Goal: Task Accomplishment & Management: Manage account settings

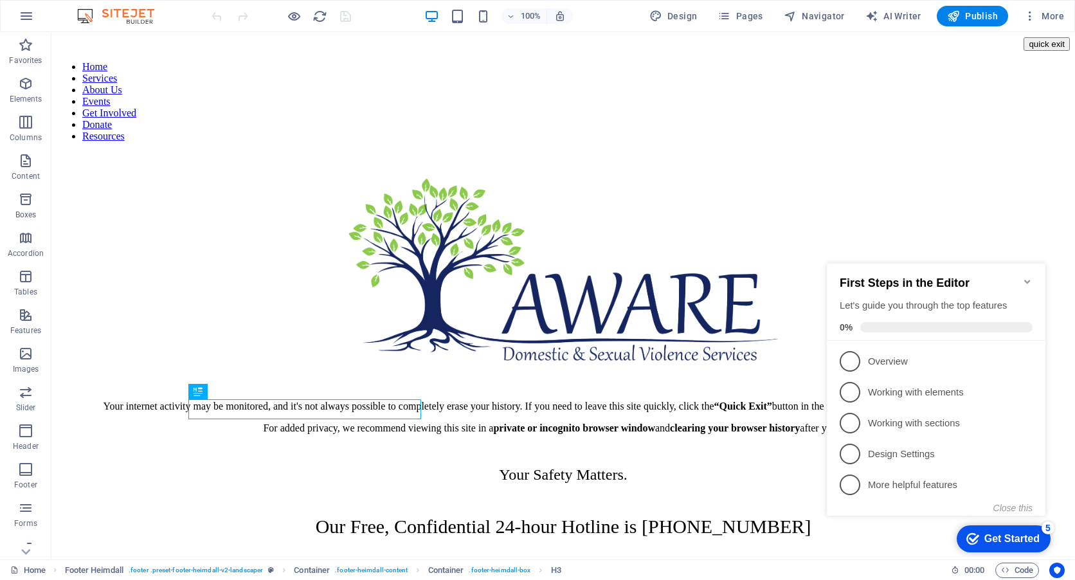
scroll to position [192, 0]
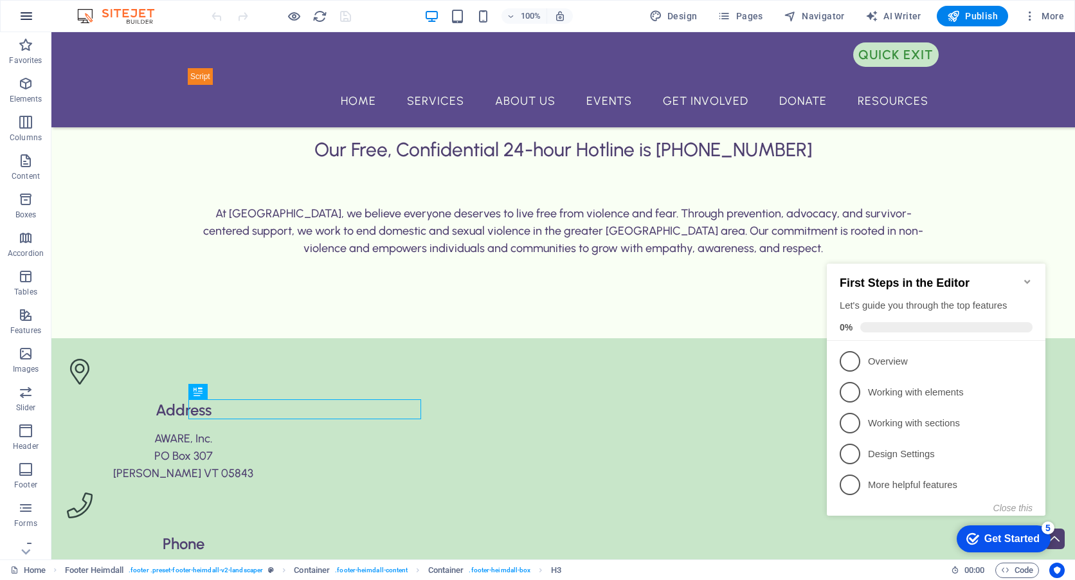
click at [28, 16] on icon "button" at bounding box center [26, 15] width 15 height 15
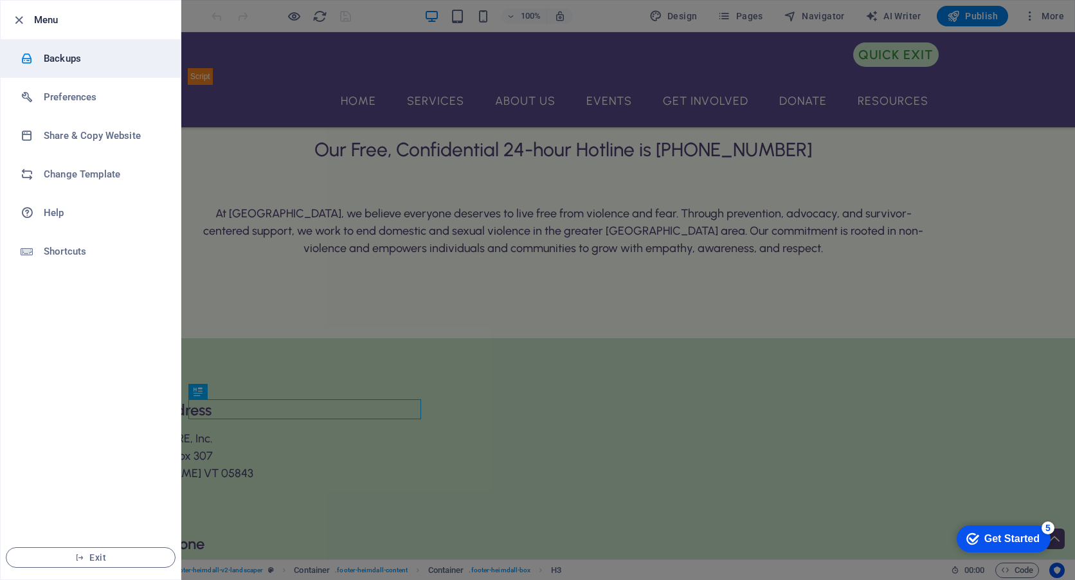
click at [67, 58] on h6 "Backups" at bounding box center [103, 58] width 119 height 15
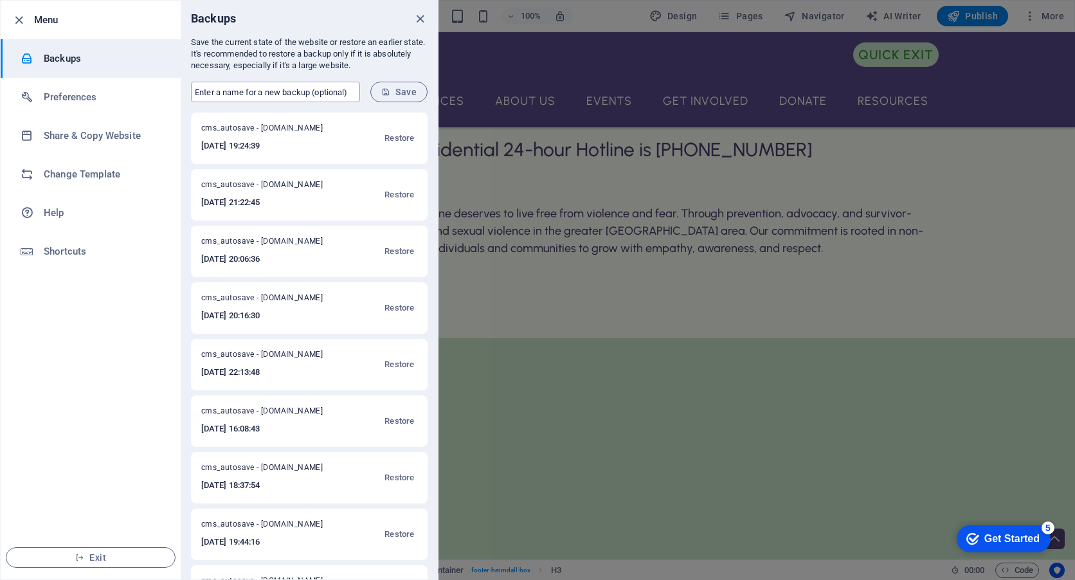
click at [254, 90] on input "text" at bounding box center [275, 92] width 169 height 21
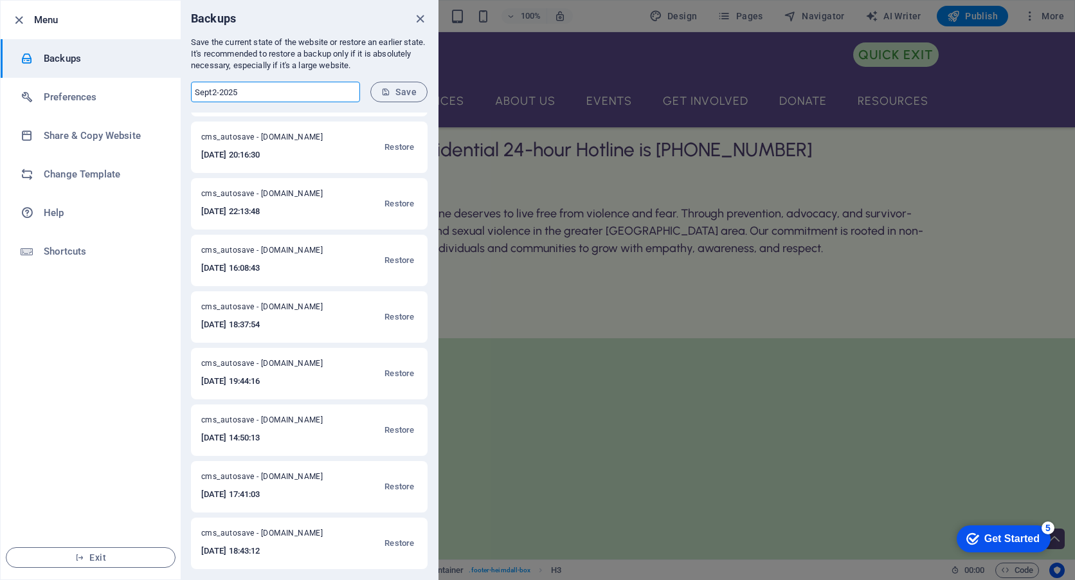
scroll to position [0, 0]
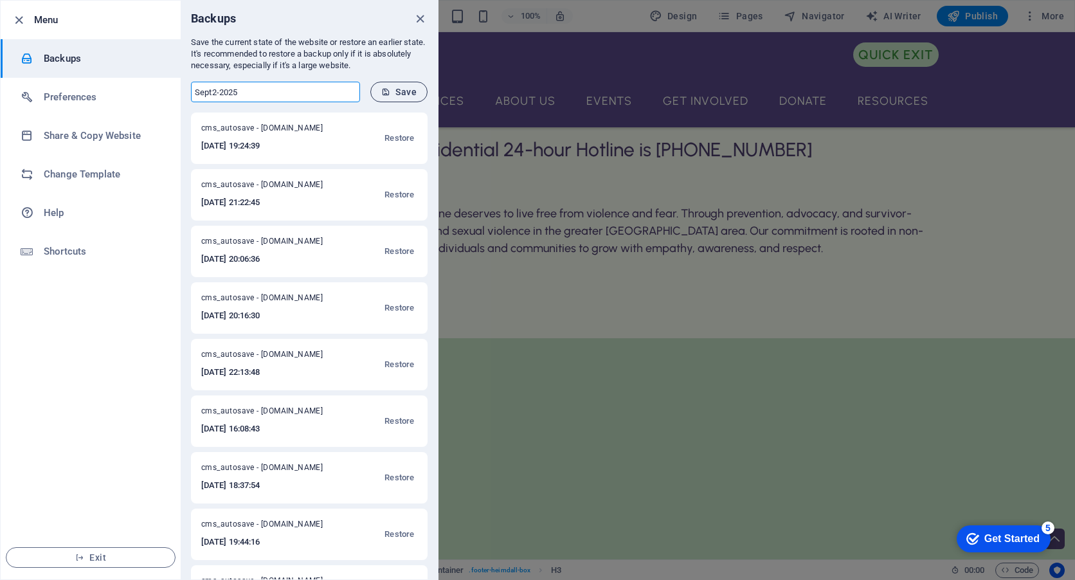
type input "Sept2-2025"
drag, startPoint x: 409, startPoint y: 83, endPoint x: 409, endPoint y: 90, distance: 7.1
click at [409, 84] on button "Save" at bounding box center [398, 92] width 57 height 21
click at [230, 147] on h6 "2025-09-02 23:06:12" at bounding box center [267, 145] width 132 height 15
click at [230, 125] on span "Sept2-2025 - aware.powershift.info" at bounding box center [267, 130] width 132 height 15
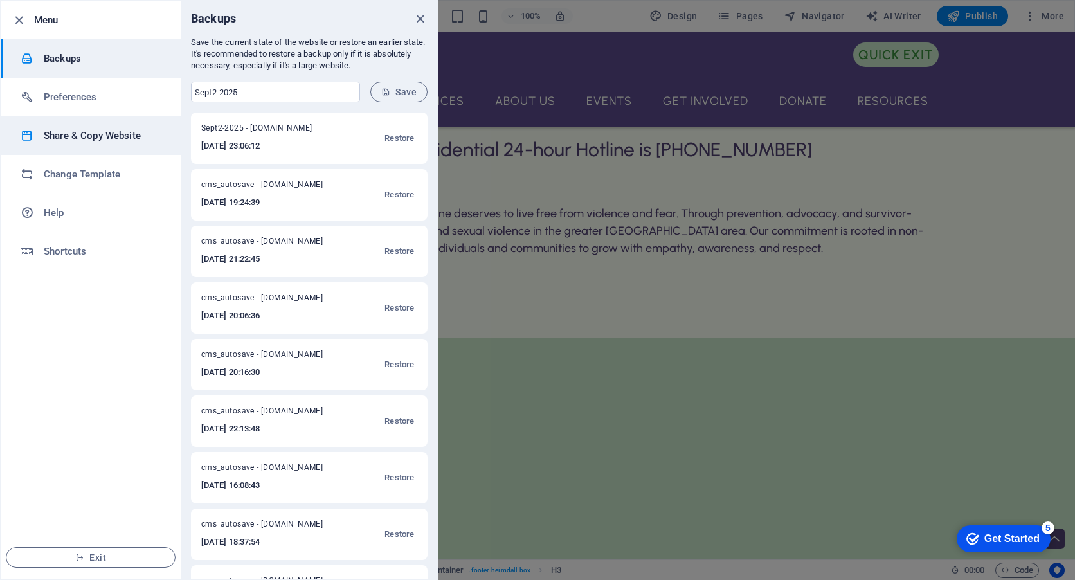
click at [78, 136] on h6 "Share & Copy Website" at bounding box center [103, 135] width 119 height 15
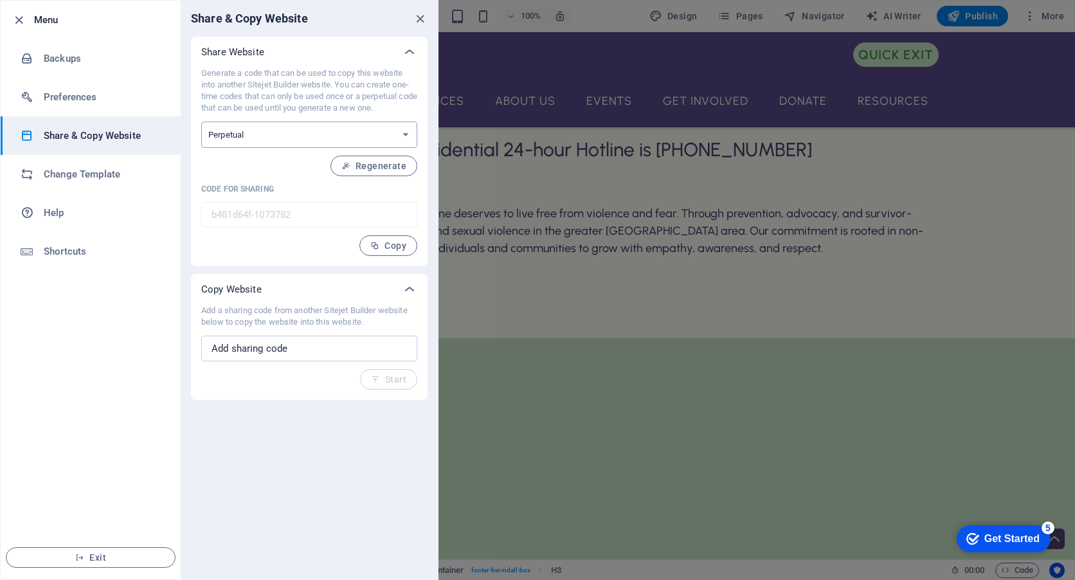
click at [253, 137] on select "One-time Perpetual" at bounding box center [309, 135] width 216 height 26
drag, startPoint x: 219, startPoint y: 86, endPoint x: 347, endPoint y: 120, distance: 131.8
click at [347, 120] on div "Generate a code that can be used to copy this website into another Sitejet Buil…" at bounding box center [309, 162] width 216 height 188
click at [284, 134] on select "One-time Perpetual" at bounding box center [309, 135] width 216 height 26
select select "onetime"
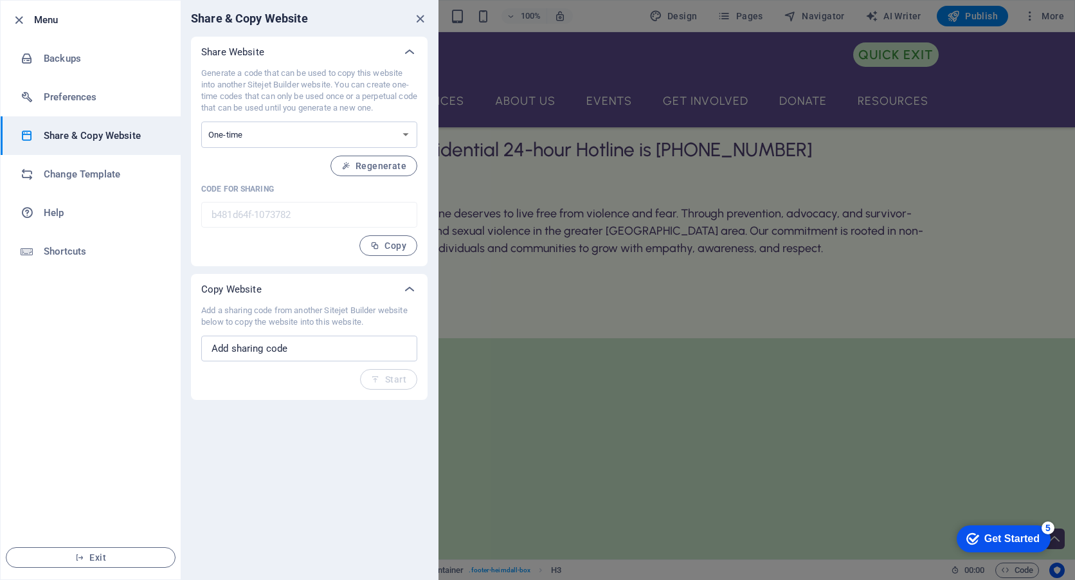
click at [201, 122] on select "One-time Perpetual" at bounding box center [309, 135] width 216 height 26
click at [377, 168] on span "Generate" at bounding box center [378, 166] width 55 height 10
type input "72fdf978-1073782"
click at [386, 242] on span "Copy" at bounding box center [388, 245] width 36 height 10
click at [419, 18] on icon "close" at bounding box center [420, 19] width 15 height 15
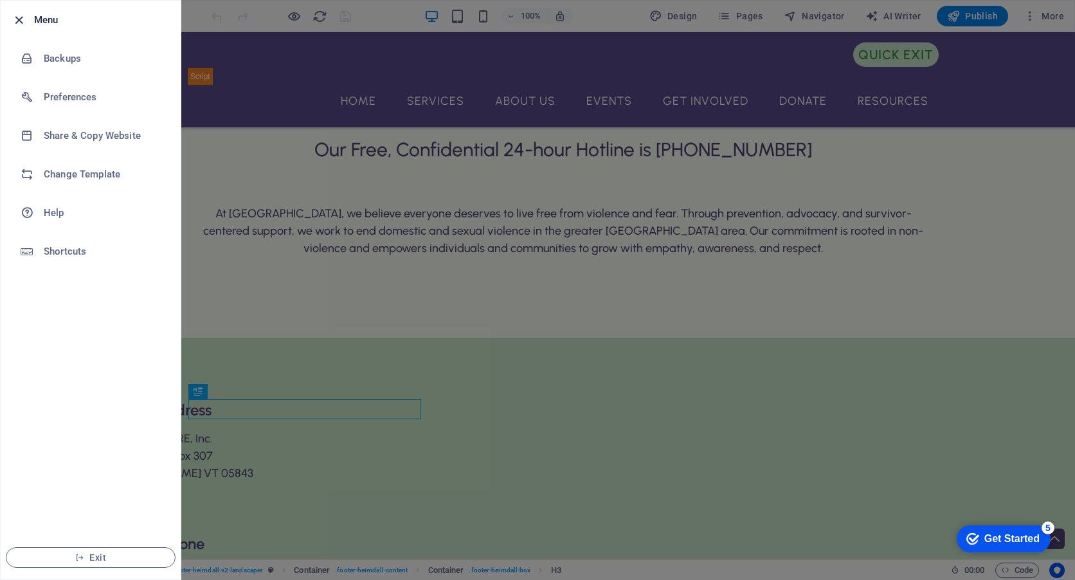
click at [14, 18] on icon "button" at bounding box center [19, 20] width 15 height 15
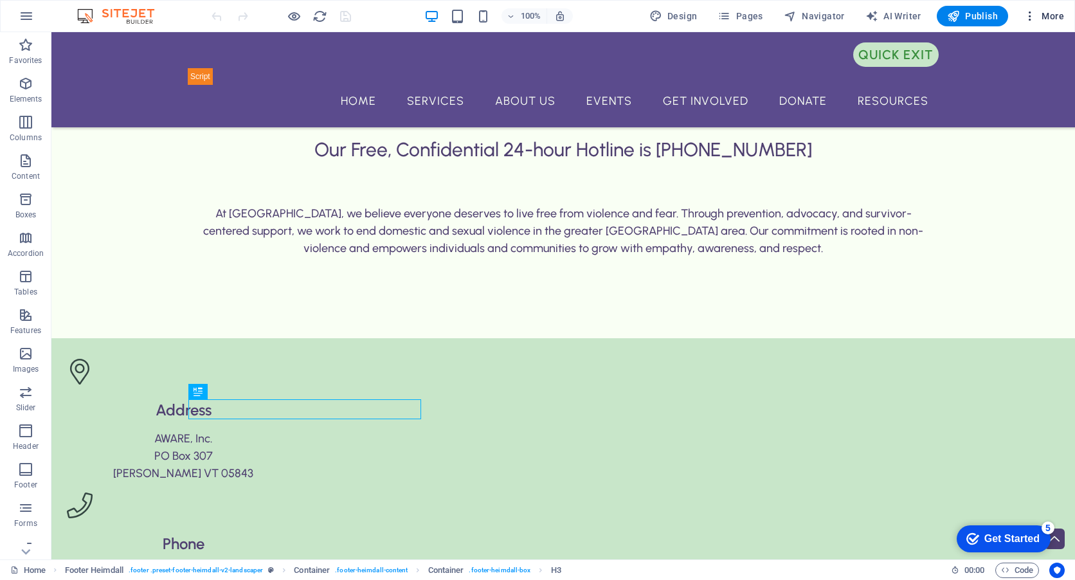
click at [1047, 12] on span "More" at bounding box center [1044, 16] width 41 height 13
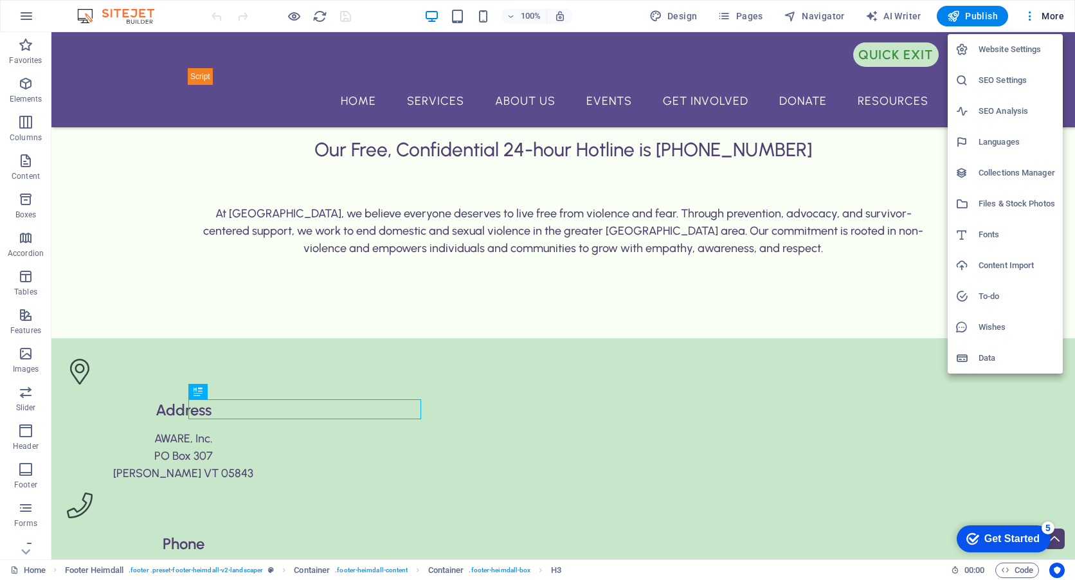
click at [17, 19] on div at bounding box center [537, 290] width 1075 height 580
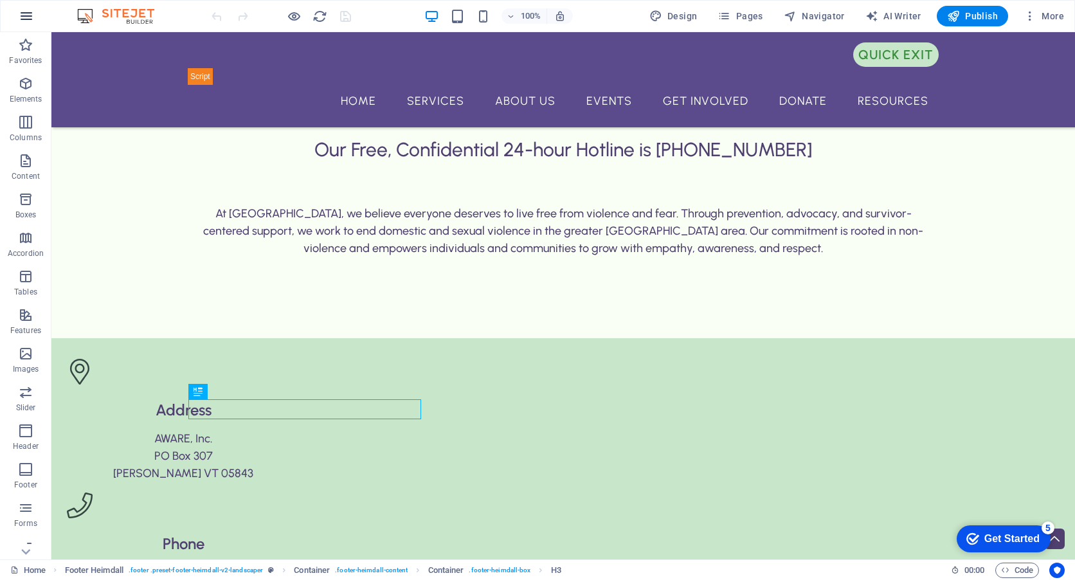
click at [21, 14] on icon "button" at bounding box center [26, 15] width 15 height 15
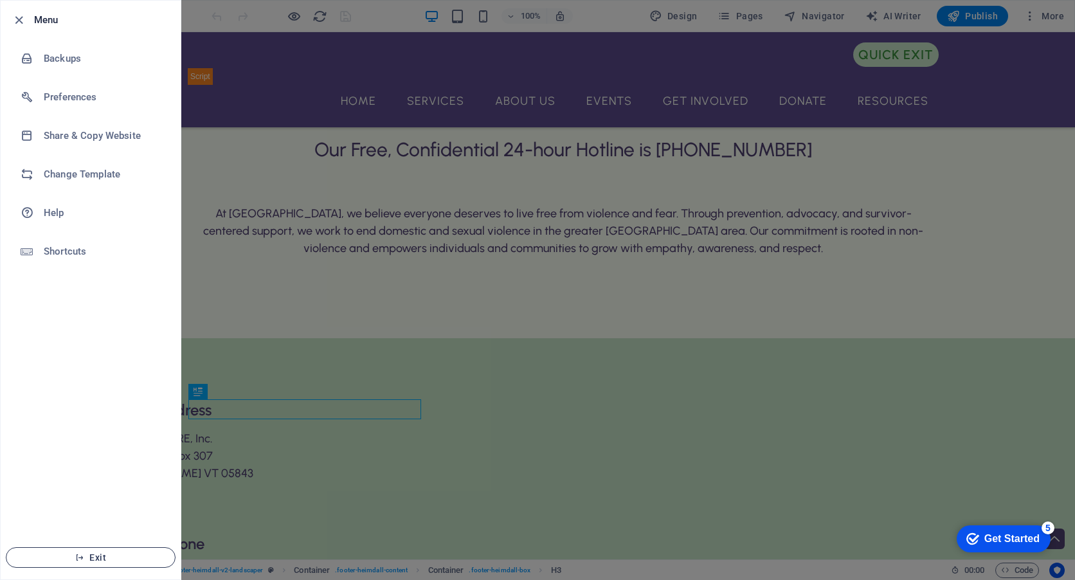
click at [84, 555] on icon "button" at bounding box center [79, 557] width 9 height 9
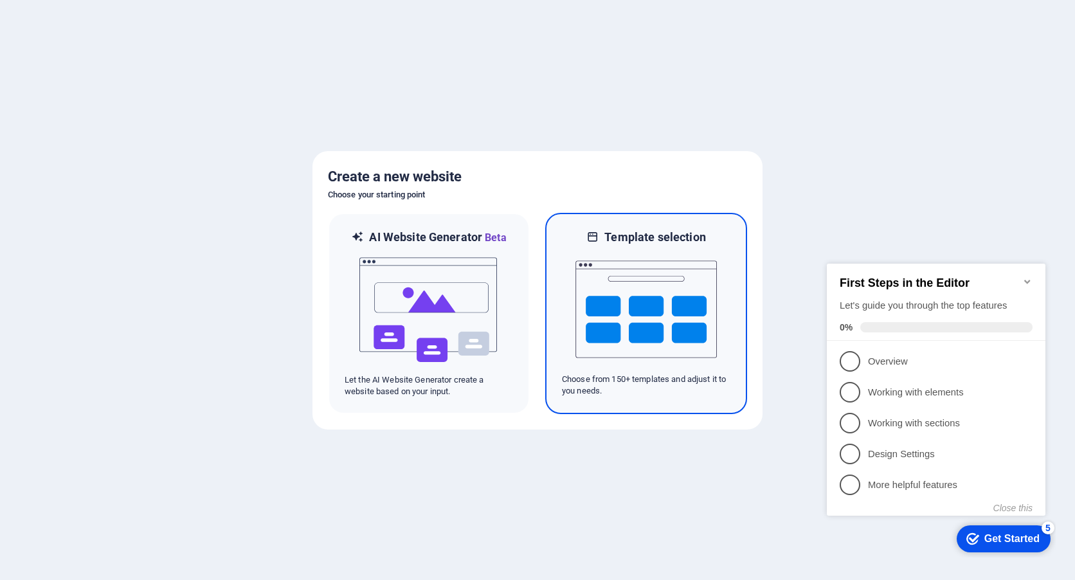
click at [643, 276] on img at bounding box center [645, 309] width 141 height 129
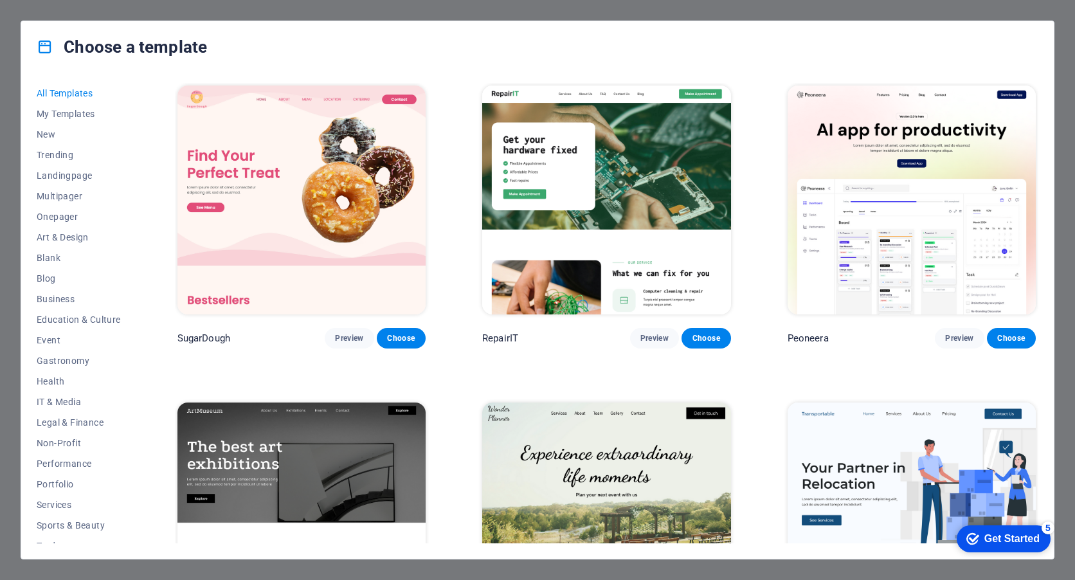
click at [232, 128] on img at bounding box center [301, 200] width 248 height 229
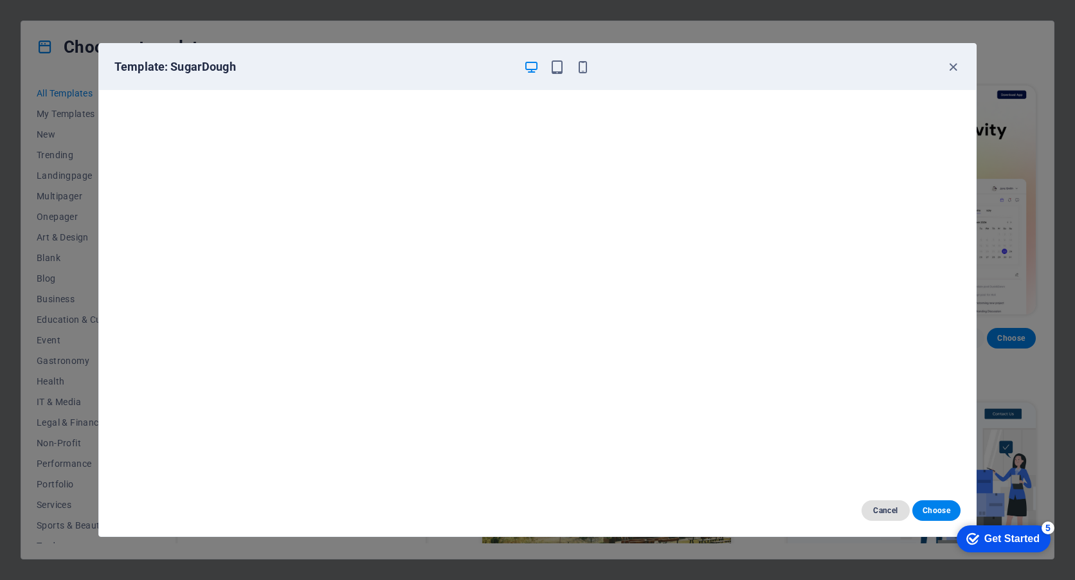
click at [892, 508] on span "Cancel" at bounding box center [886, 510] width 28 height 10
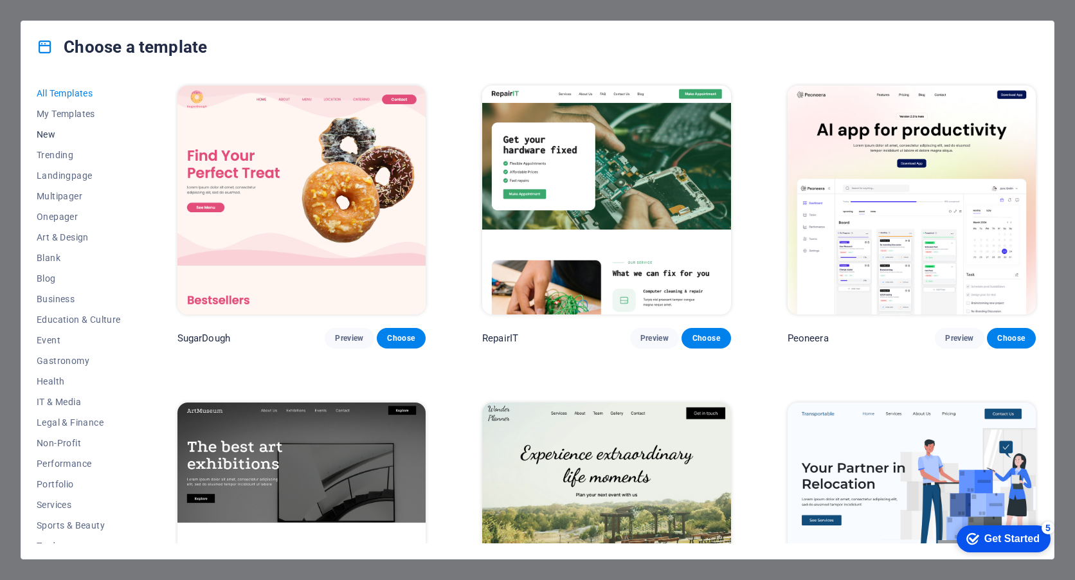
click at [59, 128] on button "New" at bounding box center [79, 134] width 84 height 21
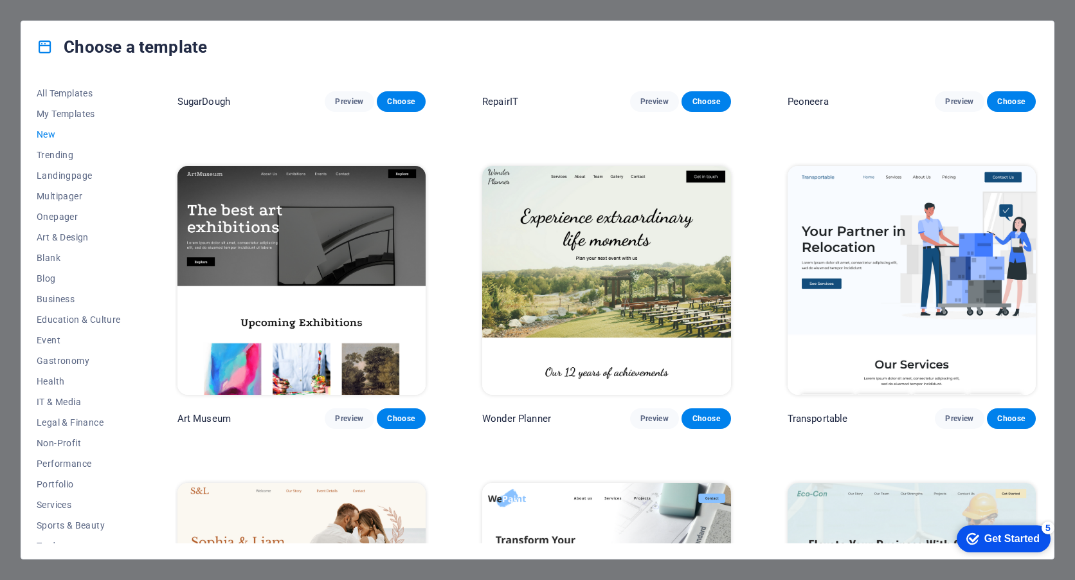
scroll to position [450, 0]
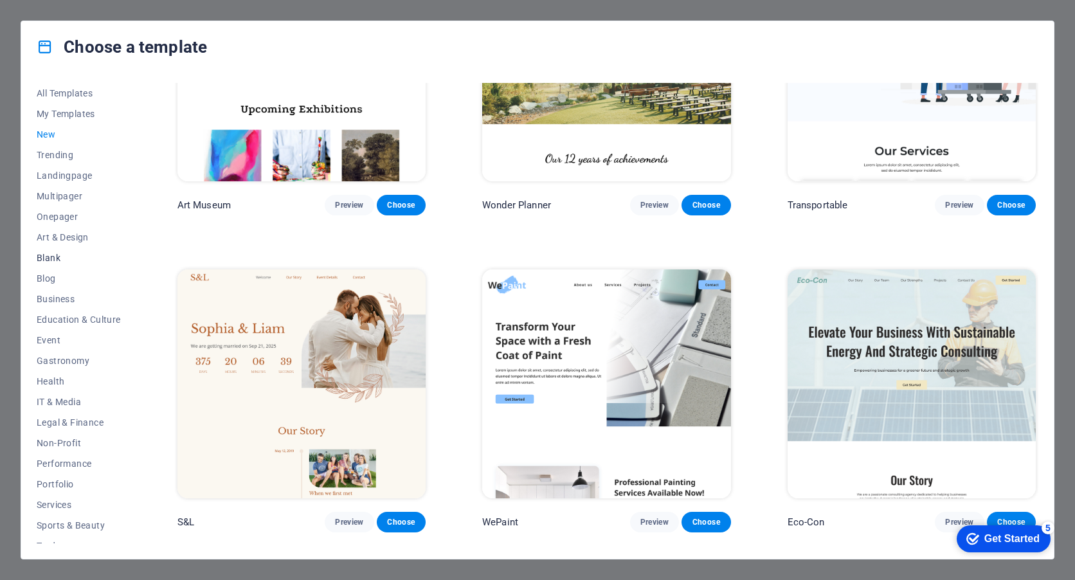
click at [46, 254] on span "Blank" at bounding box center [79, 258] width 84 height 10
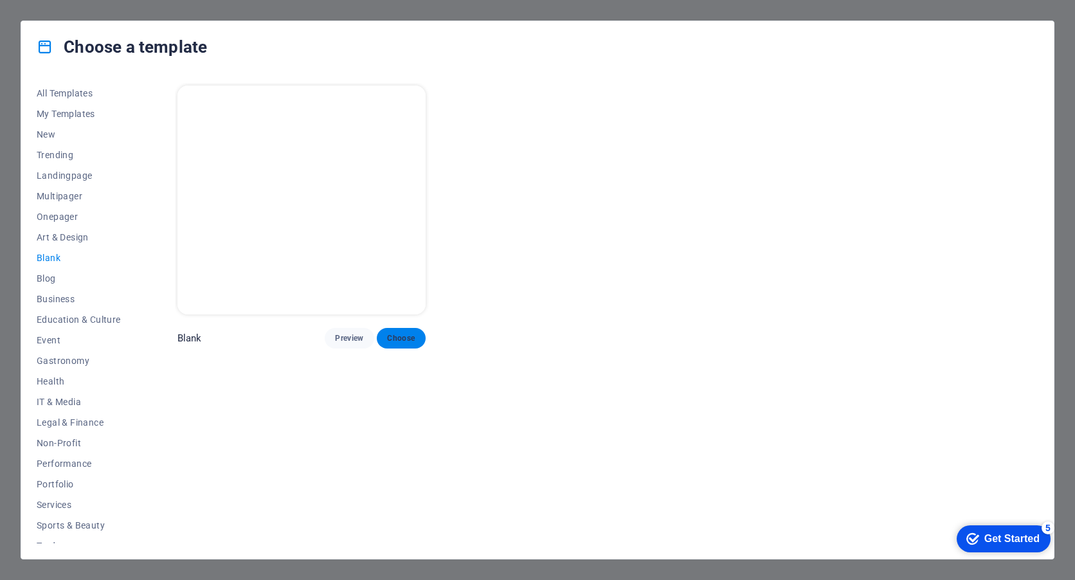
click at [396, 338] on span "Choose" at bounding box center [401, 338] width 28 height 10
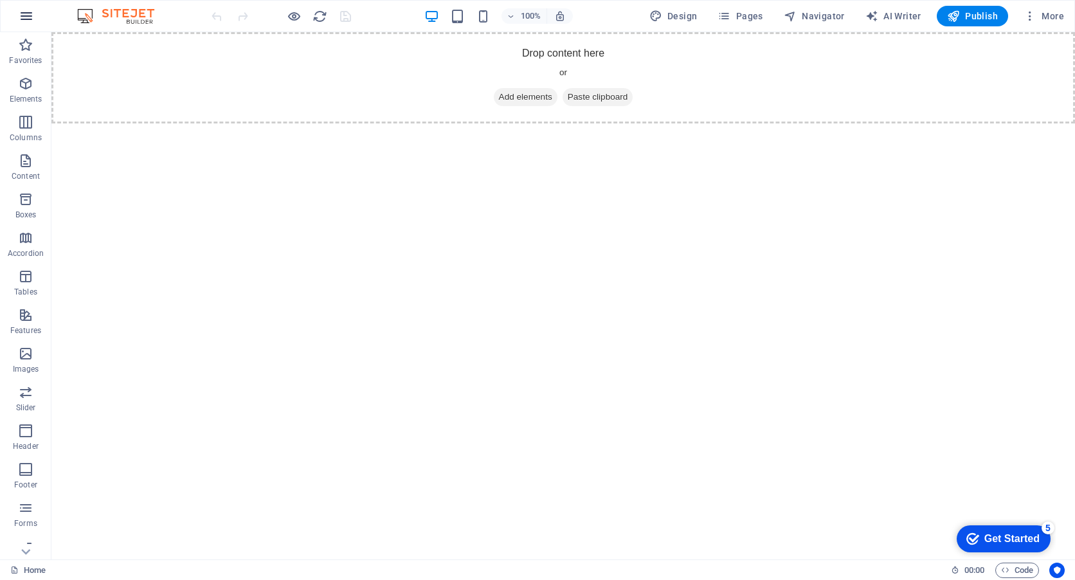
click at [32, 14] on icon "button" at bounding box center [26, 15] width 15 height 15
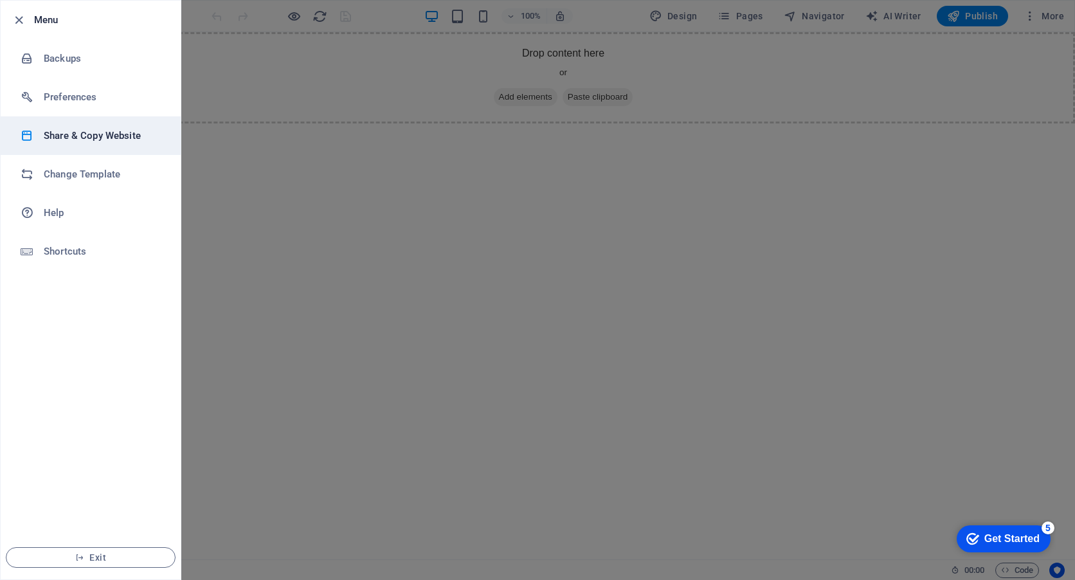
click at [77, 136] on h6 "Share & Copy Website" at bounding box center [103, 135] width 119 height 15
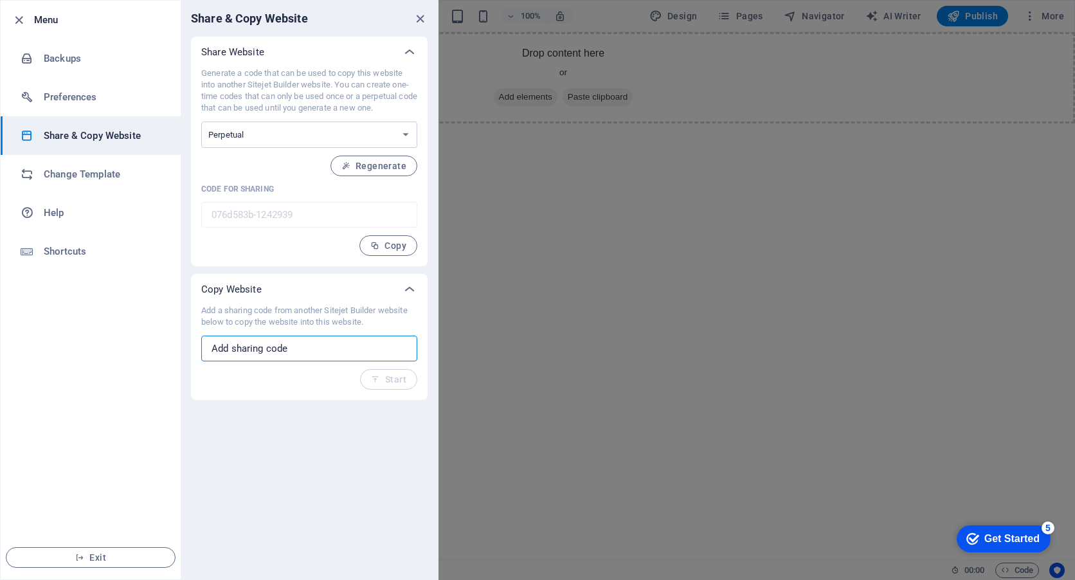
click at [277, 349] on input "text" at bounding box center [309, 349] width 216 height 26
paste input "72fdf978-1073782"
type input "72fdf978-1073782"
click at [412, 381] on button "Start" at bounding box center [388, 379] width 57 height 21
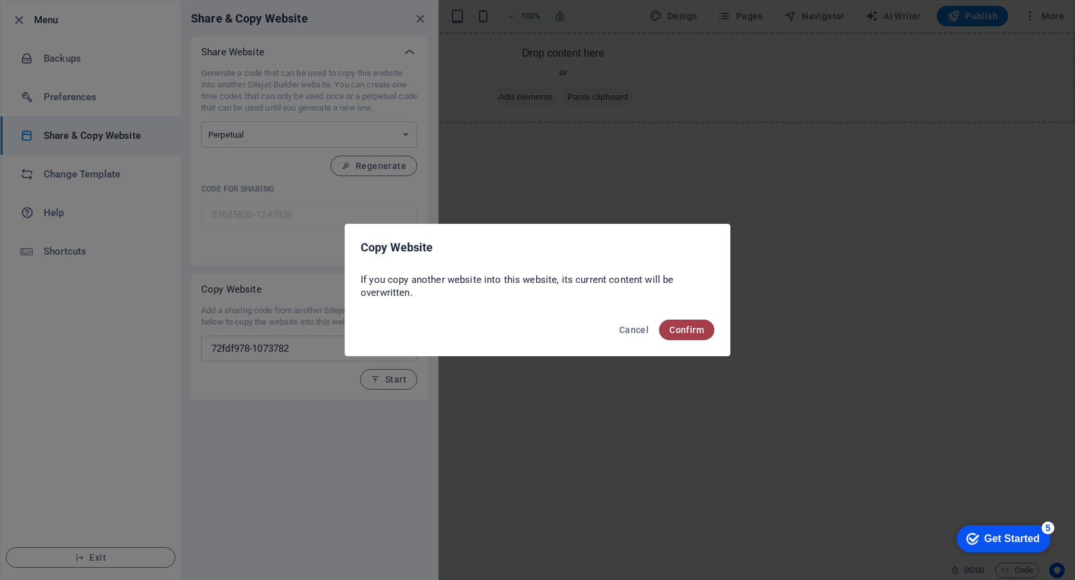
click at [692, 330] on span "Confirm" at bounding box center [686, 330] width 35 height 10
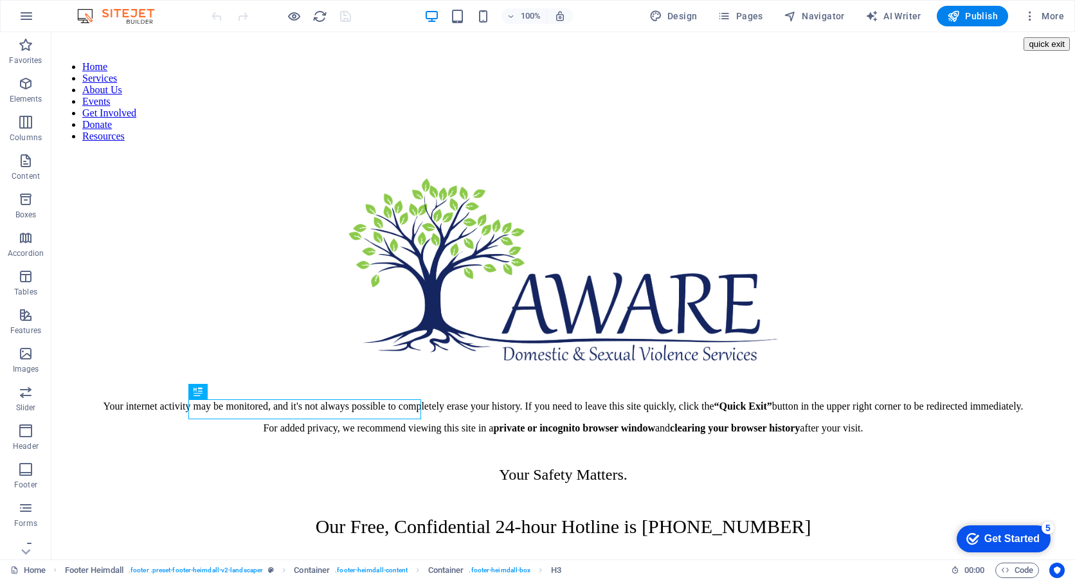
scroll to position [192, 0]
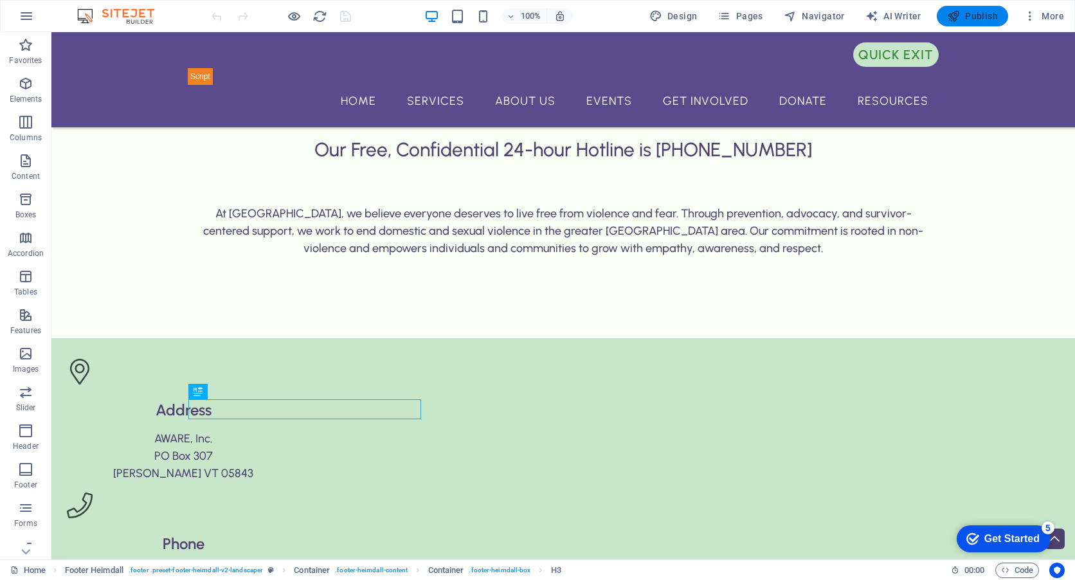
click at [964, 14] on span "Publish" at bounding box center [972, 16] width 51 height 13
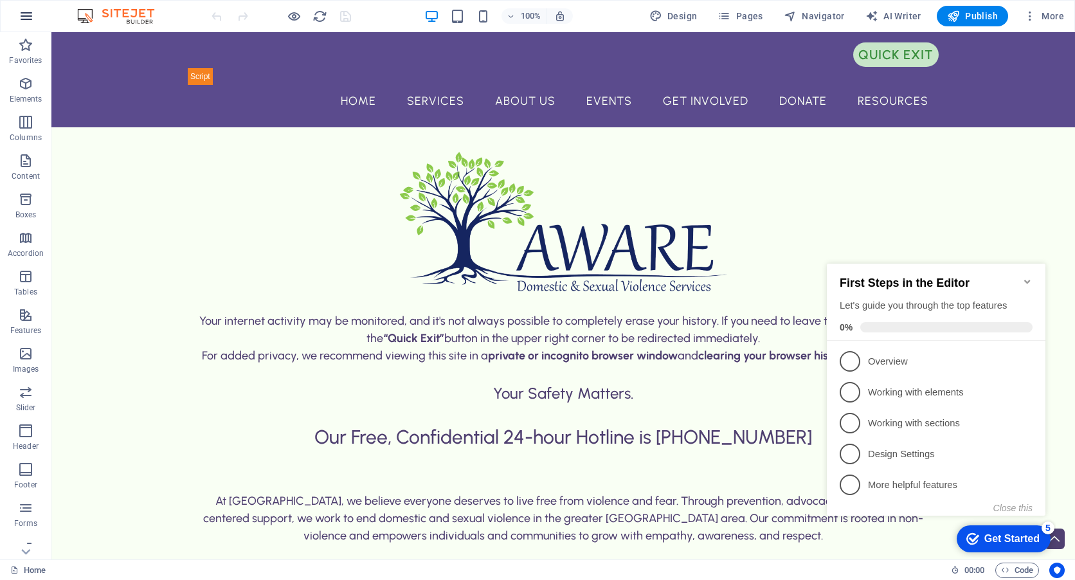
click at [28, 15] on icon "button" at bounding box center [26, 15] width 15 height 15
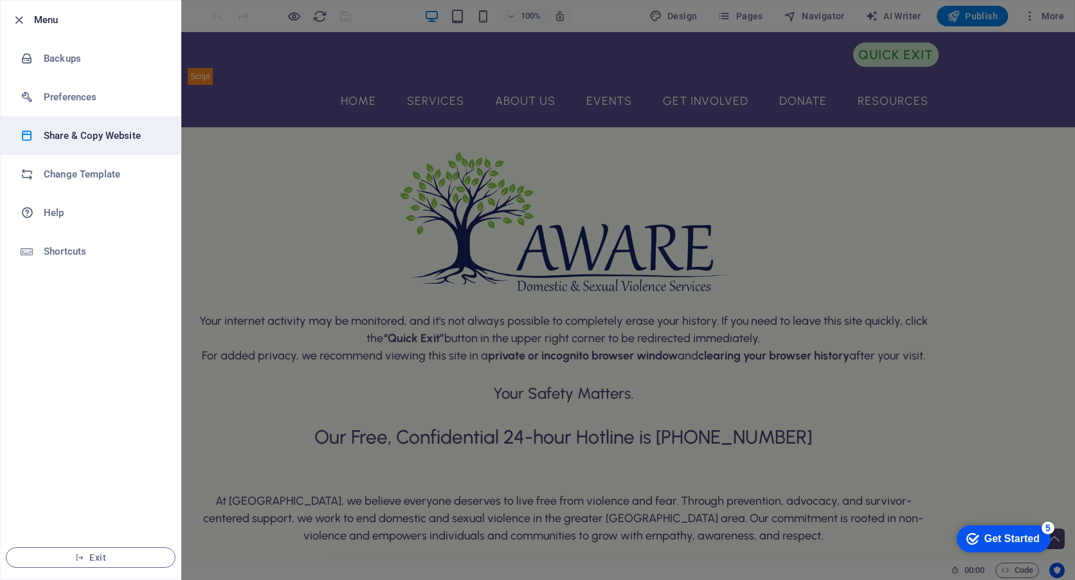
click at [98, 138] on h6 "Share & Copy Website" at bounding box center [103, 135] width 119 height 15
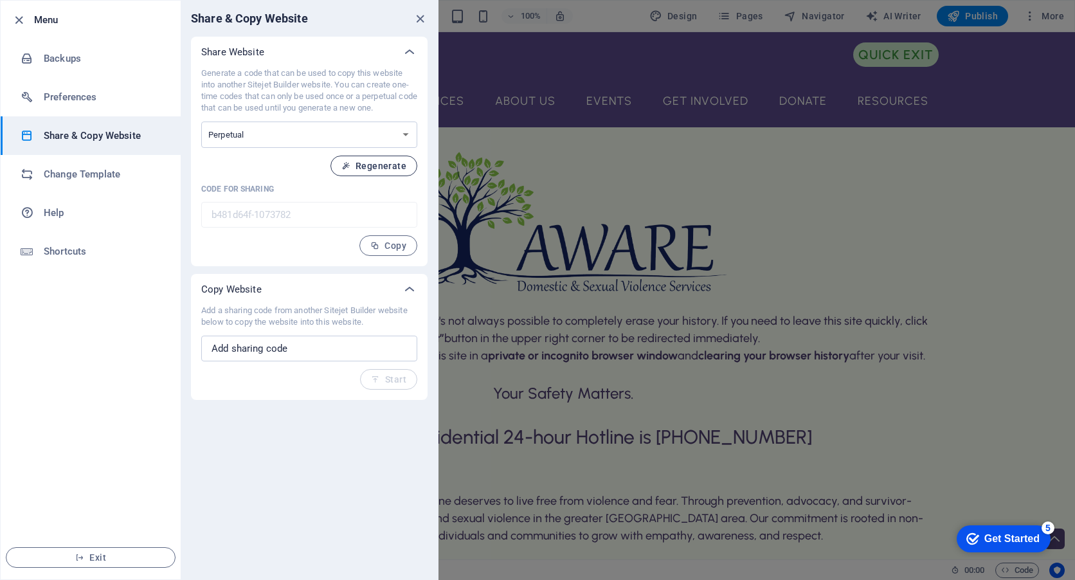
click at [392, 164] on span "Regenerate" at bounding box center [373, 166] width 65 height 10
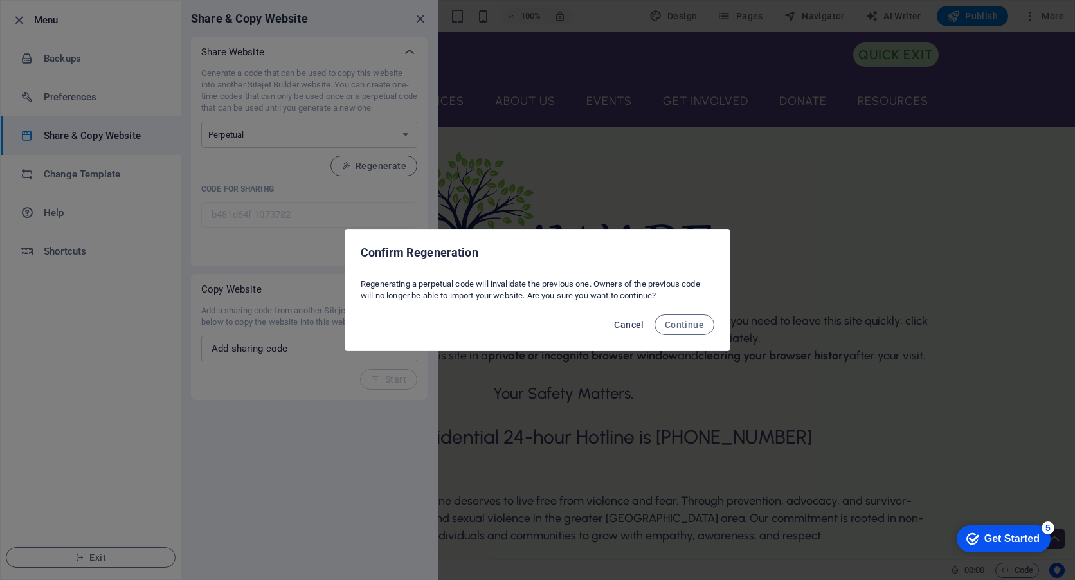
click at [618, 320] on span "Cancel" at bounding box center [629, 325] width 30 height 10
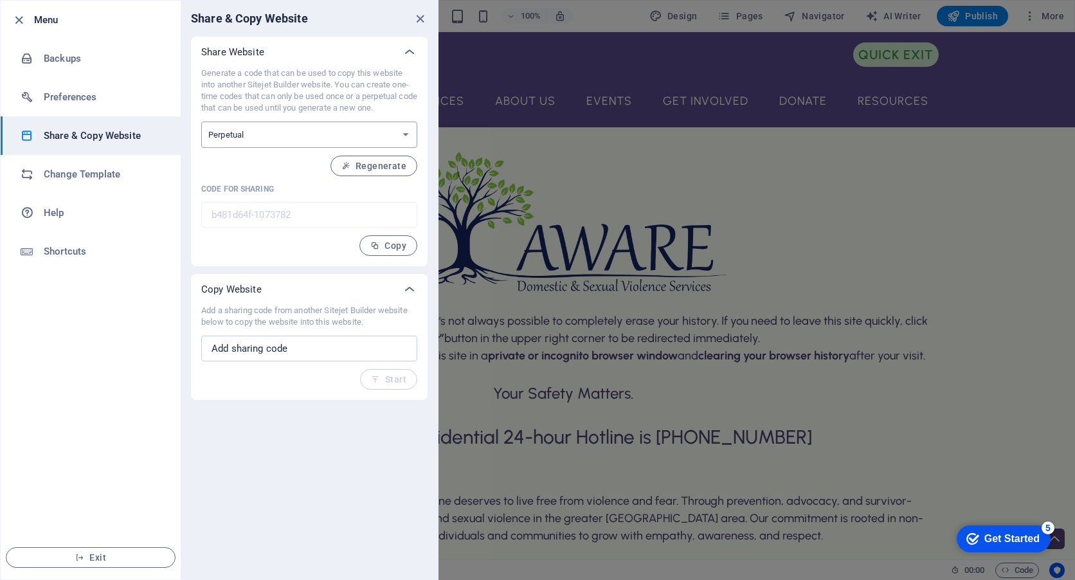
click at [281, 131] on select "One-time Perpetual" at bounding box center [309, 135] width 216 height 26
select select "onetime"
click at [201, 122] on select "One-time Perpetual" at bounding box center [309, 135] width 216 height 26
click at [386, 170] on span "Generate" at bounding box center [378, 166] width 55 height 10
type input "b8acfbeb-1073782"
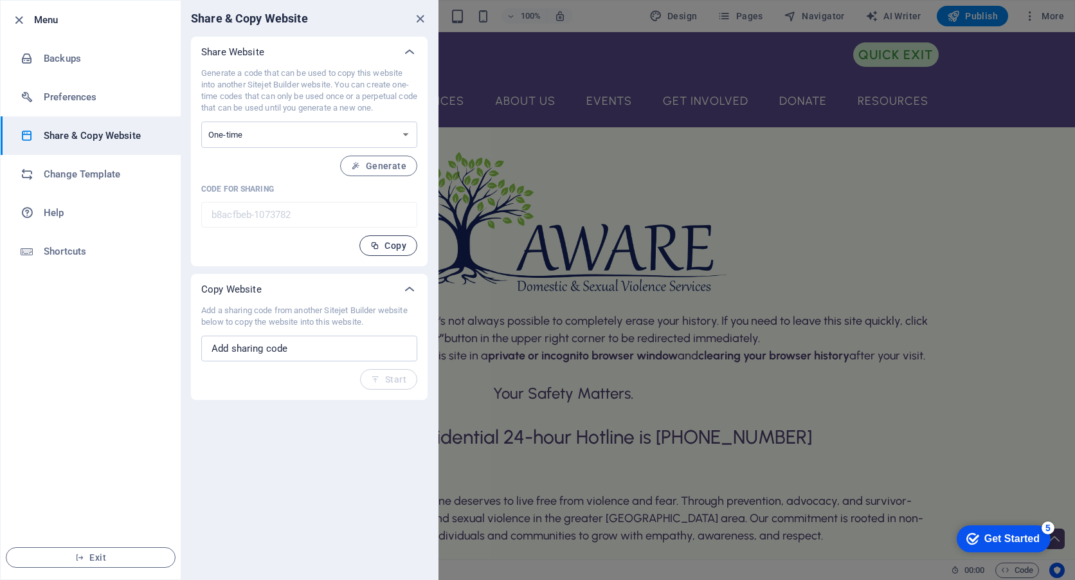
click at [386, 246] on span "Copy" at bounding box center [388, 245] width 36 height 10
click at [673, 150] on div at bounding box center [537, 290] width 1075 height 580
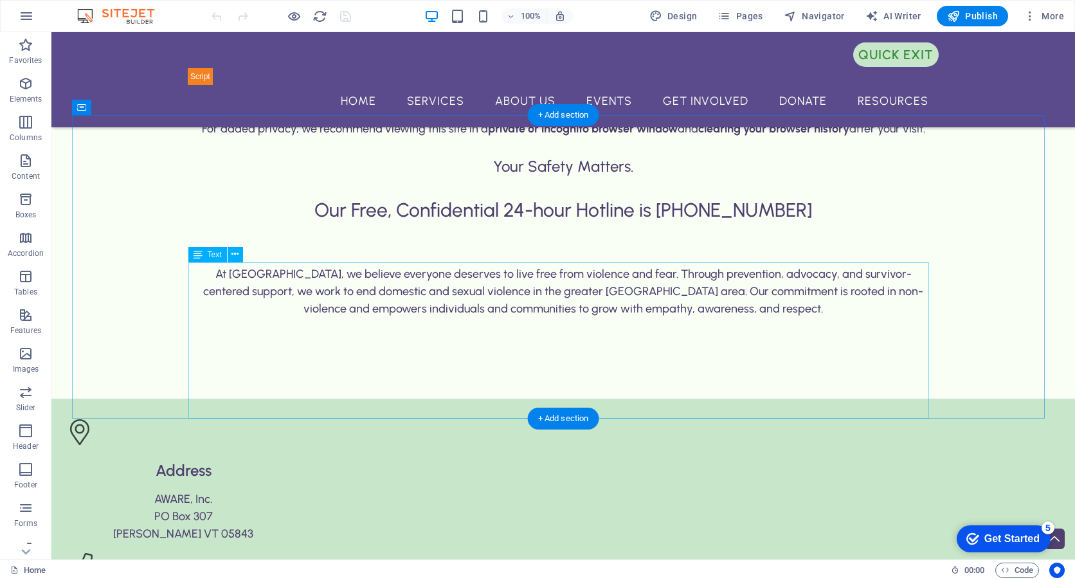
scroll to position [193, 0]
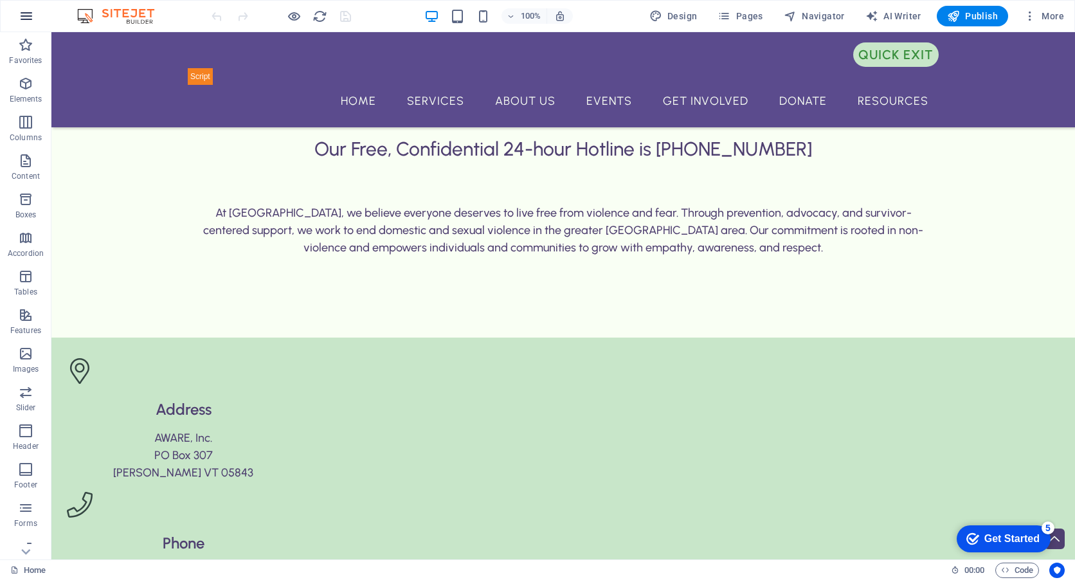
click at [22, 23] on icon "button" at bounding box center [26, 15] width 15 height 15
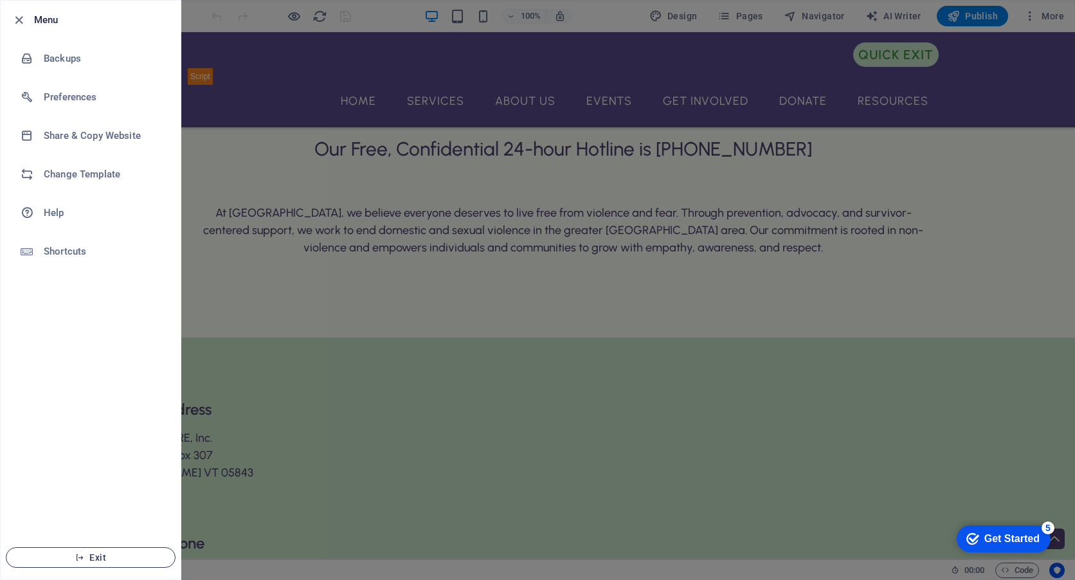
click at [87, 554] on span "Exit" at bounding box center [91, 557] width 148 height 10
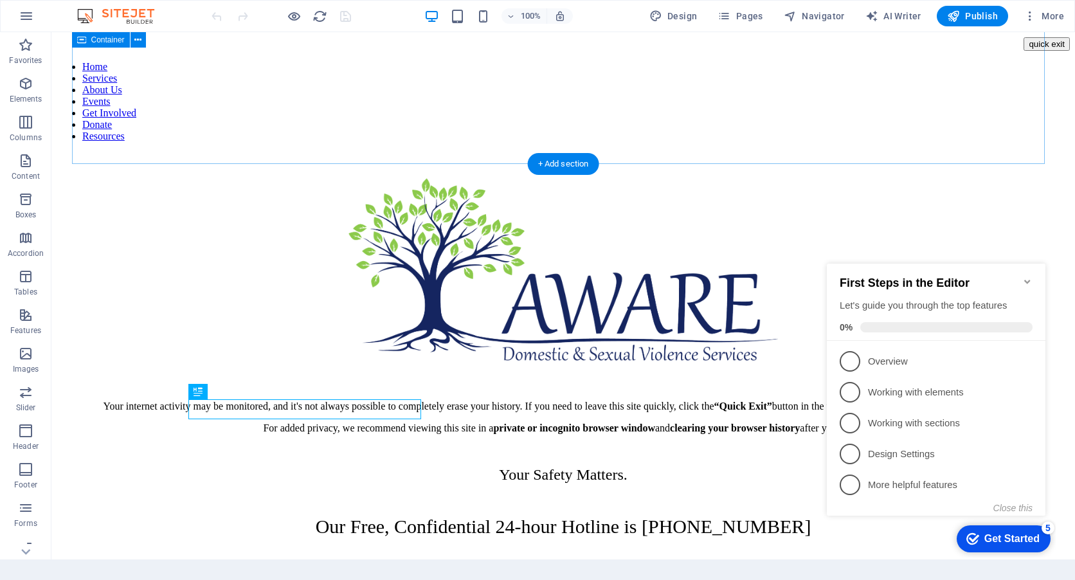
scroll to position [192, 0]
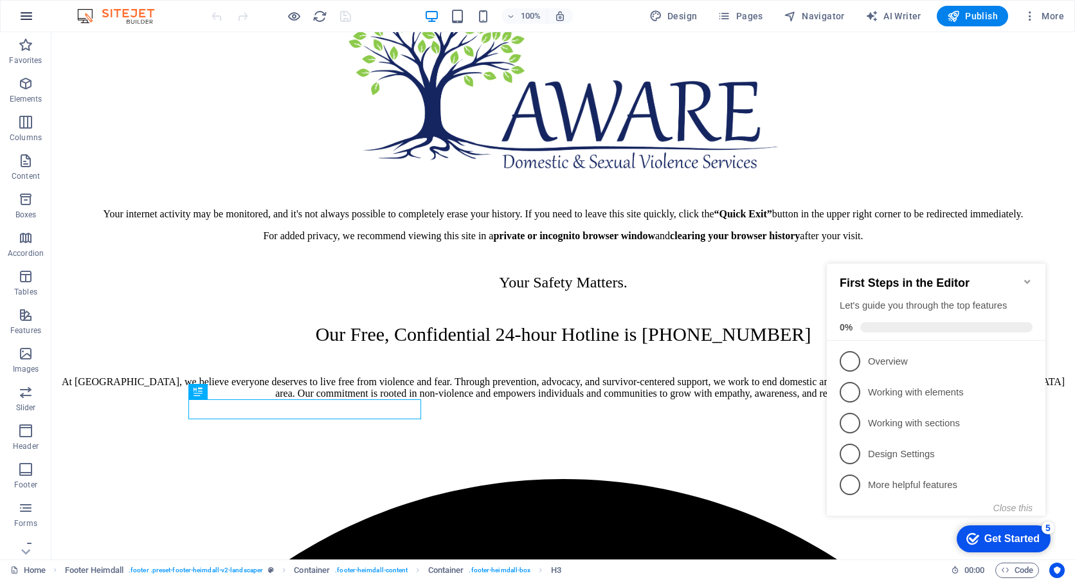
click at [26, 17] on icon "button" at bounding box center [26, 15] width 15 height 15
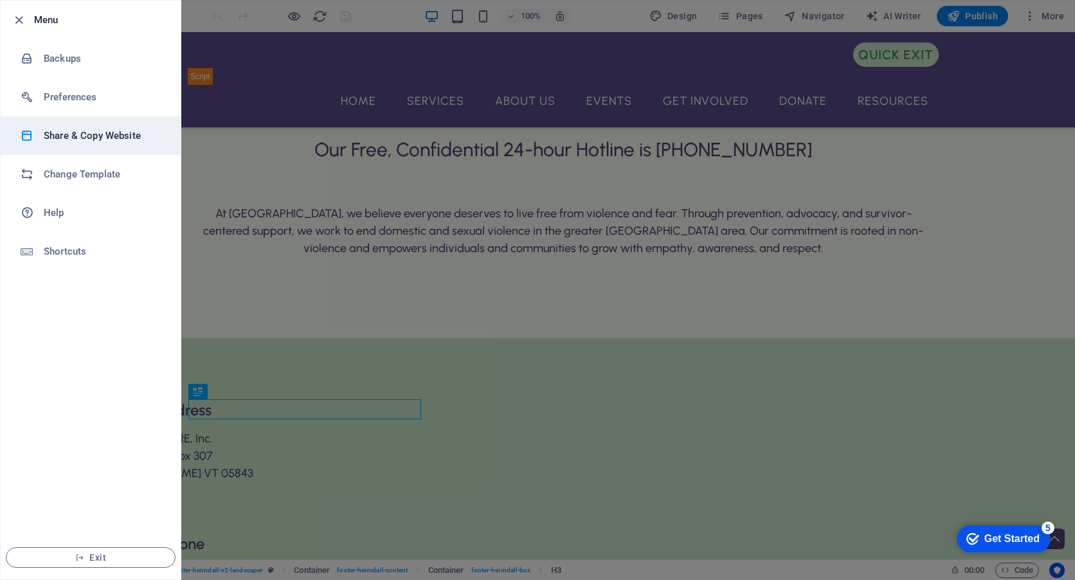
click at [79, 123] on li "Share & Copy Website" at bounding box center [91, 135] width 180 height 39
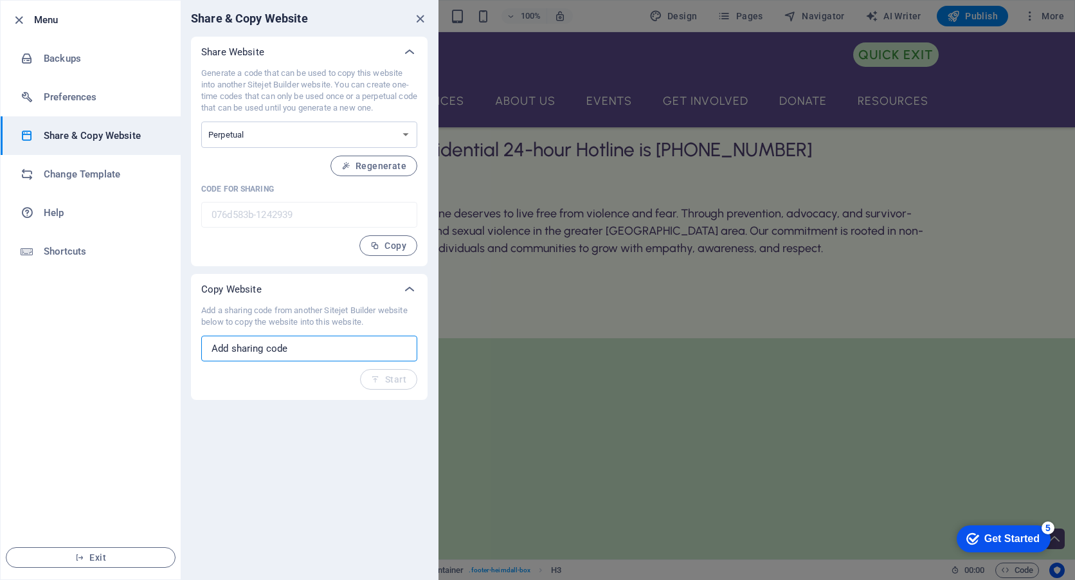
click at [276, 348] on input "text" at bounding box center [309, 349] width 216 height 26
paste input "b8acfbeb-1073782"
type input "b8acfbeb-1073782"
click at [408, 381] on button "Start" at bounding box center [388, 379] width 57 height 21
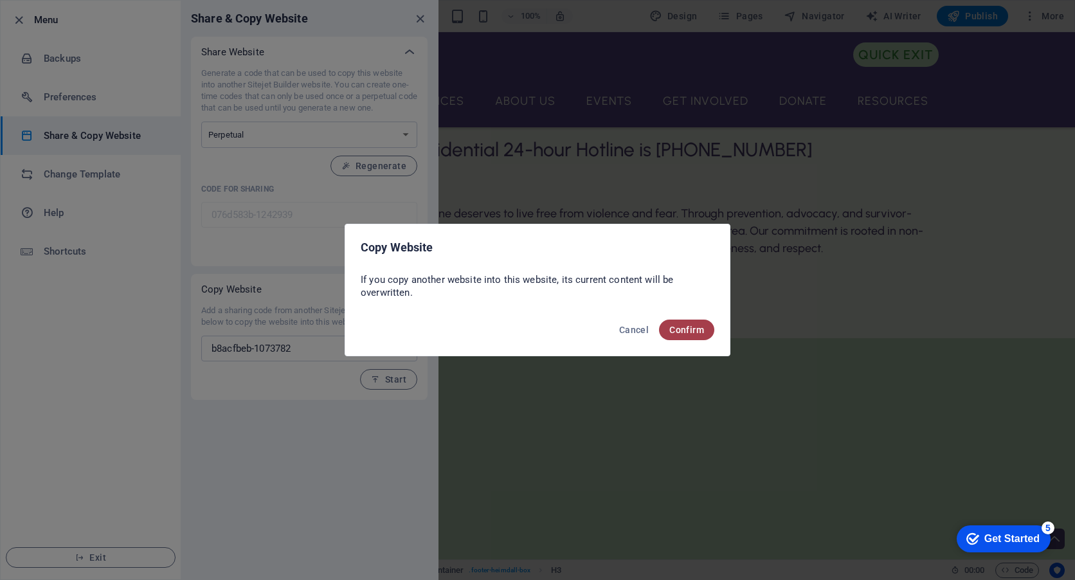
click at [696, 321] on button "Confirm" at bounding box center [686, 330] width 55 height 21
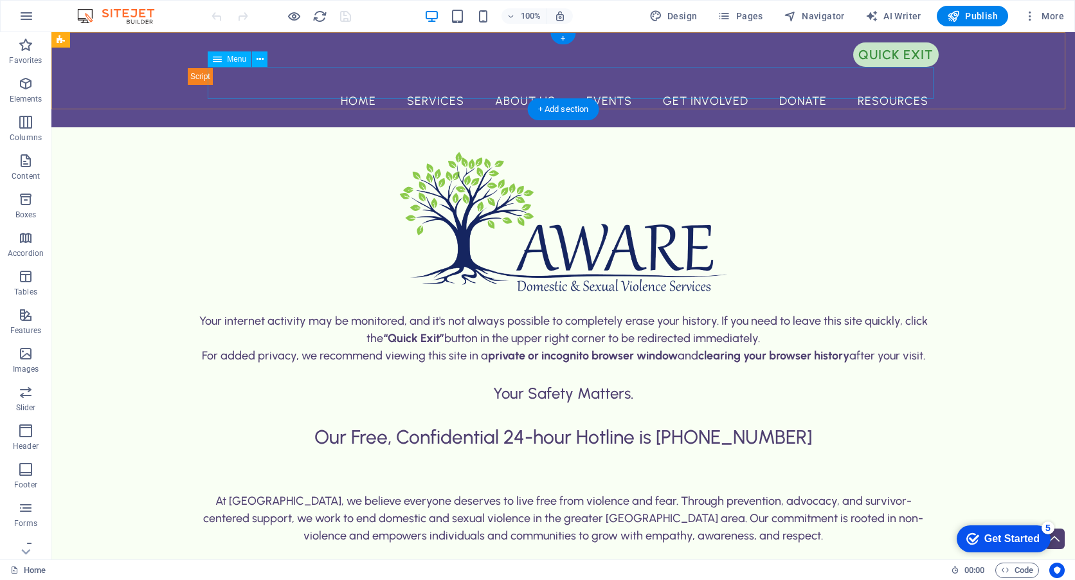
click at [432, 85] on nav "Home Services About Us Events Get Involved Donate Resources" at bounding box center [563, 101] width 751 height 32
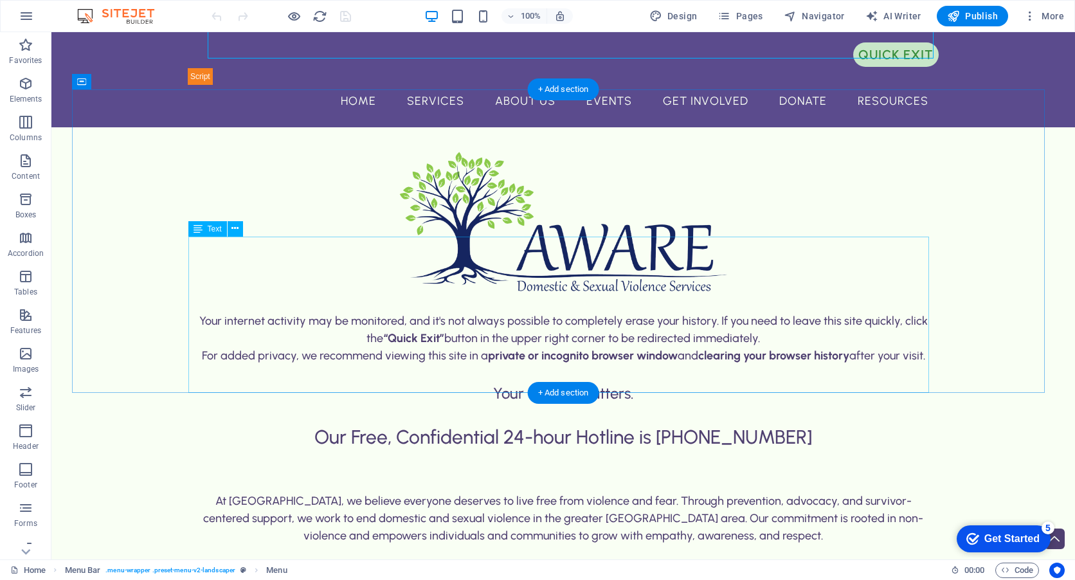
scroll to position [129, 0]
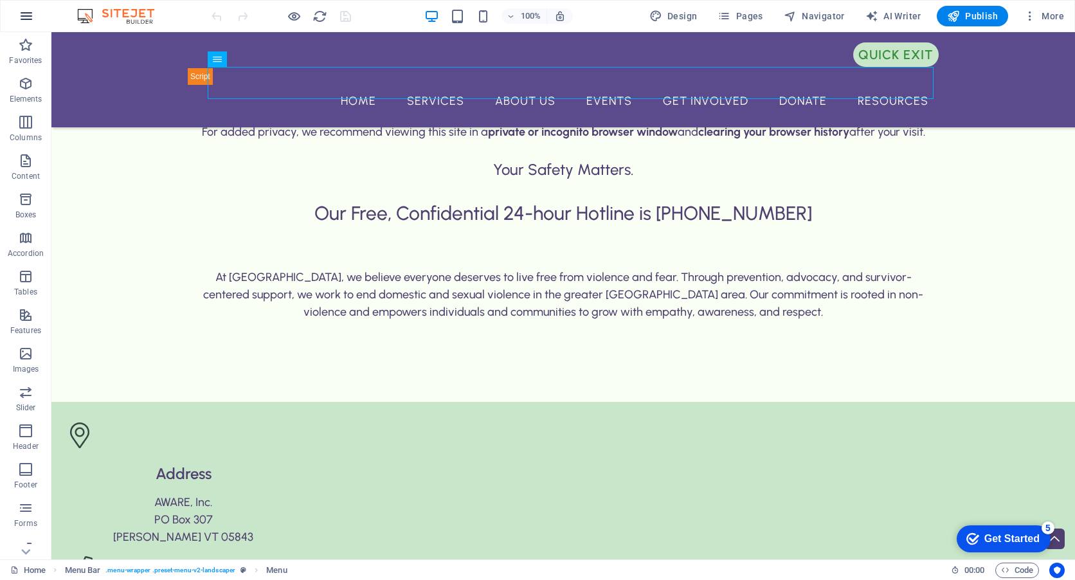
click at [24, 21] on icon "button" at bounding box center [26, 15] width 15 height 15
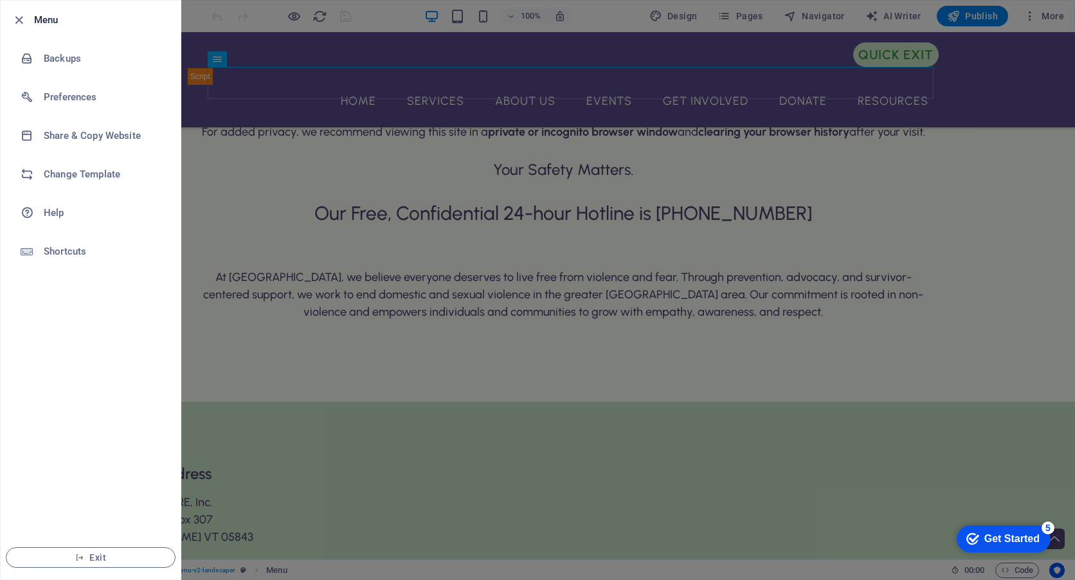
click at [224, 187] on div at bounding box center [537, 290] width 1075 height 580
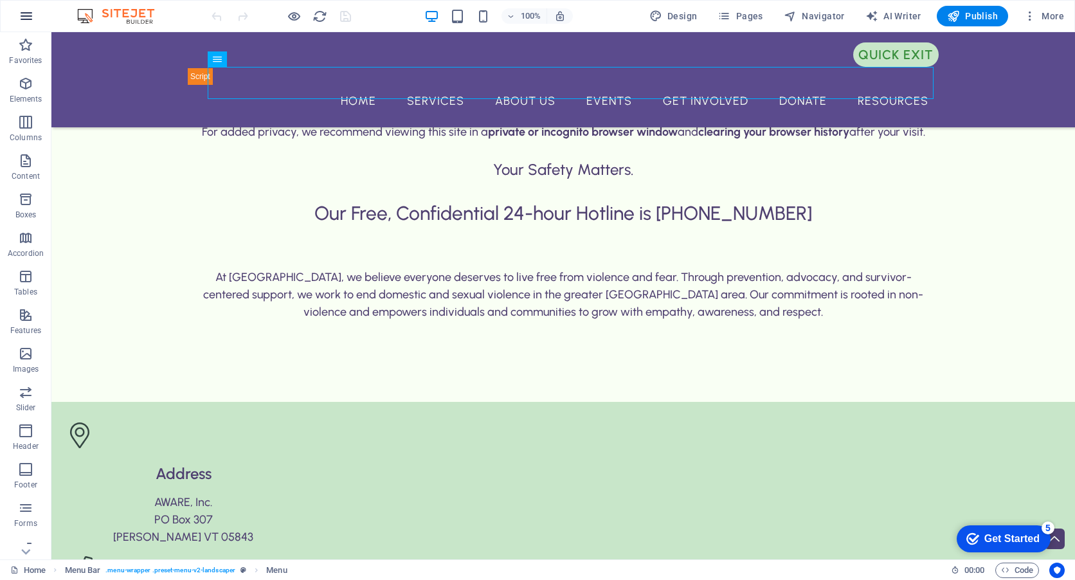
click at [28, 16] on icon "button" at bounding box center [26, 15] width 15 height 15
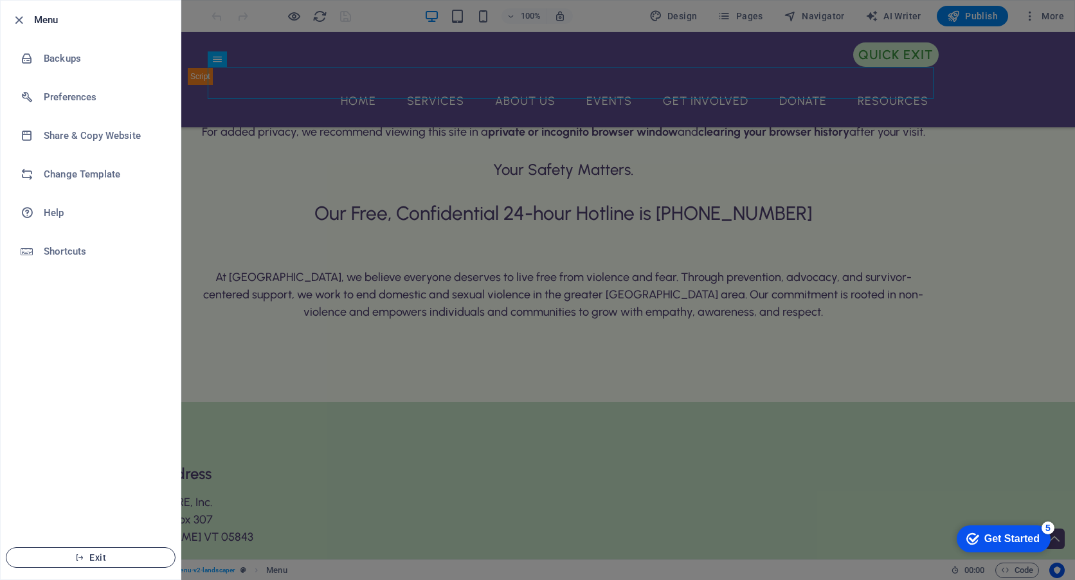
click at [93, 554] on span "Exit" at bounding box center [91, 557] width 148 height 10
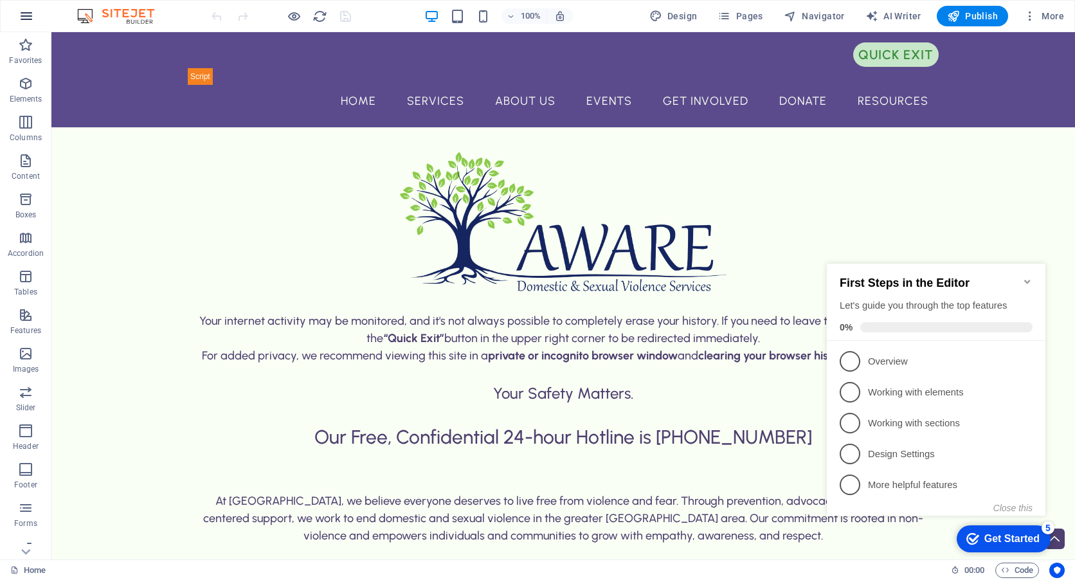
click at [30, 15] on icon "button" at bounding box center [26, 15] width 15 height 15
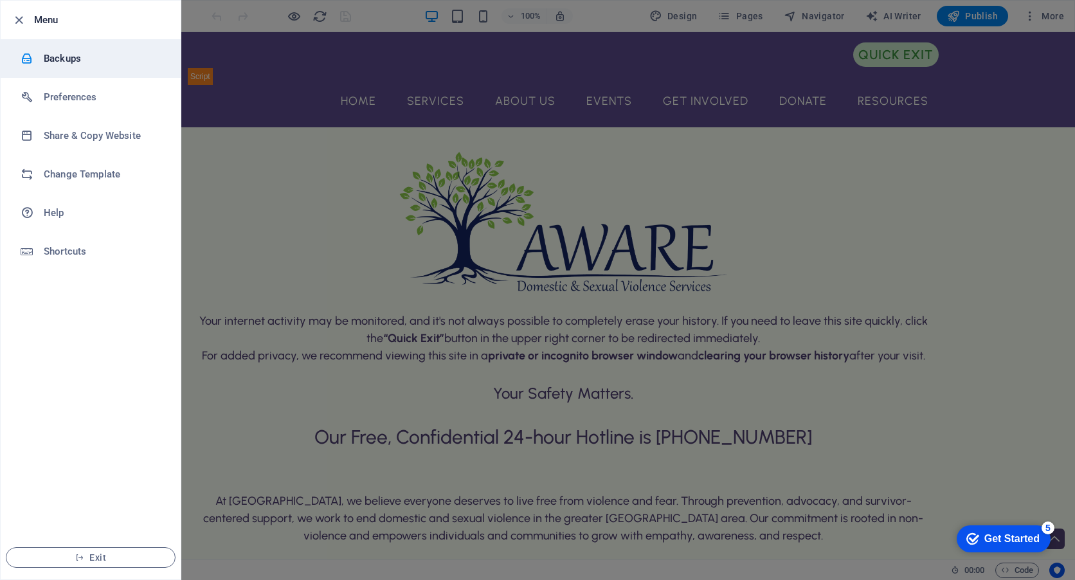
click at [57, 65] on h6 "Backups" at bounding box center [103, 58] width 119 height 15
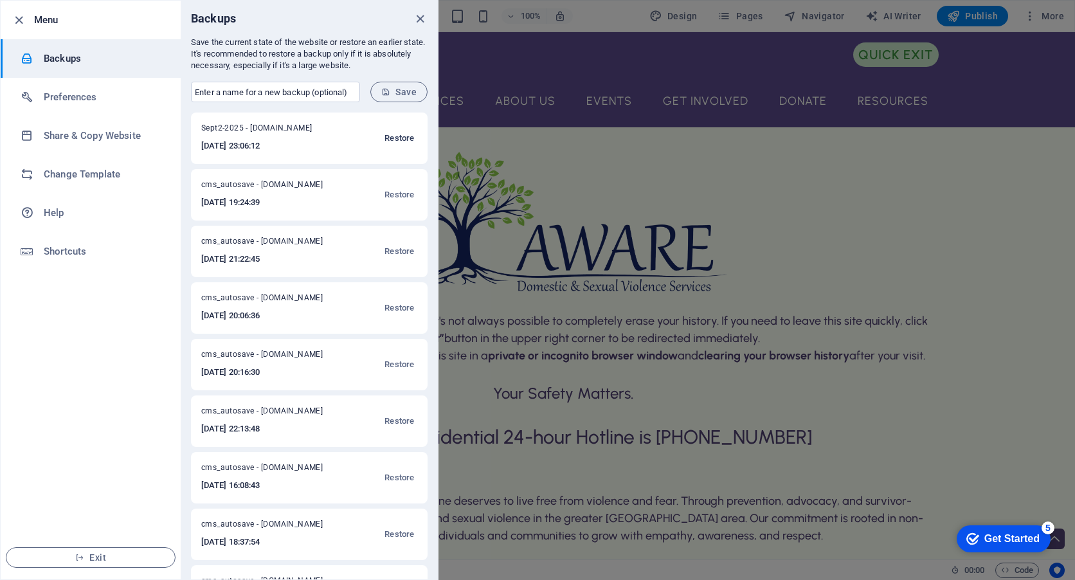
click at [395, 138] on span "Restore" at bounding box center [400, 138] width 30 height 15
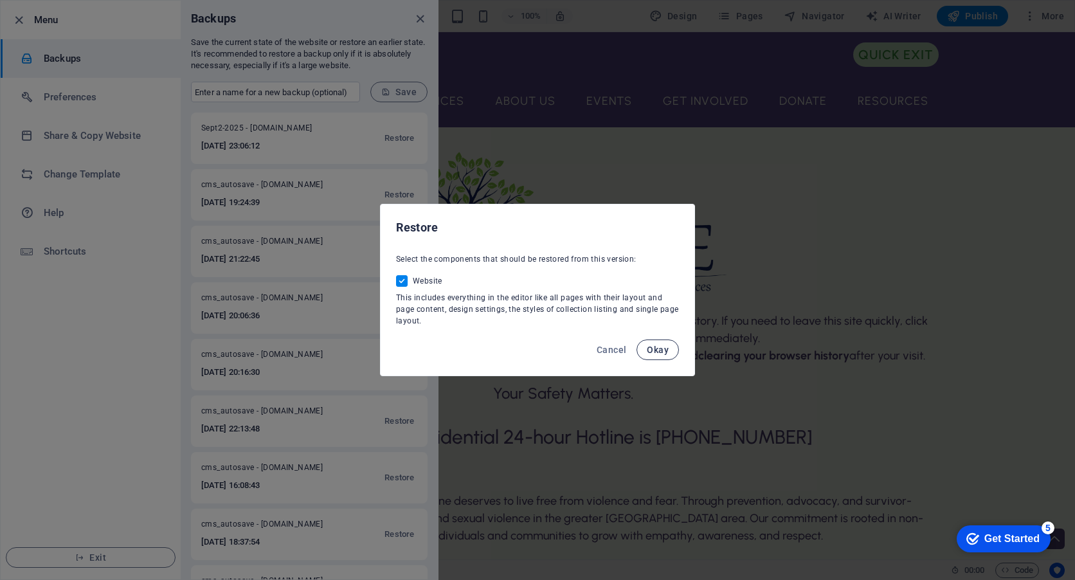
click at [654, 353] on span "Okay" at bounding box center [658, 350] width 22 height 10
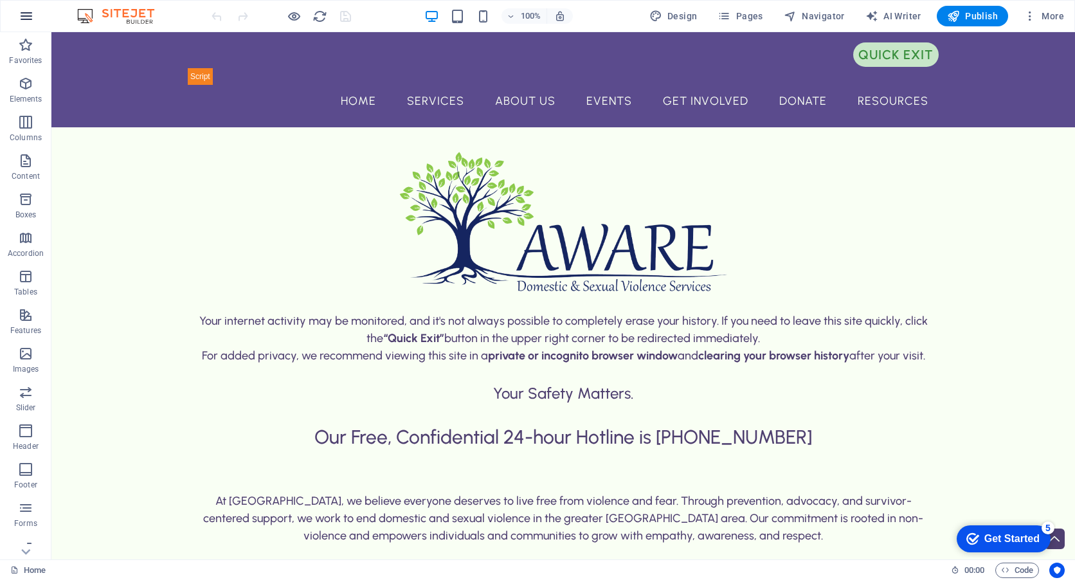
click at [21, 17] on icon "button" at bounding box center [26, 15] width 15 height 15
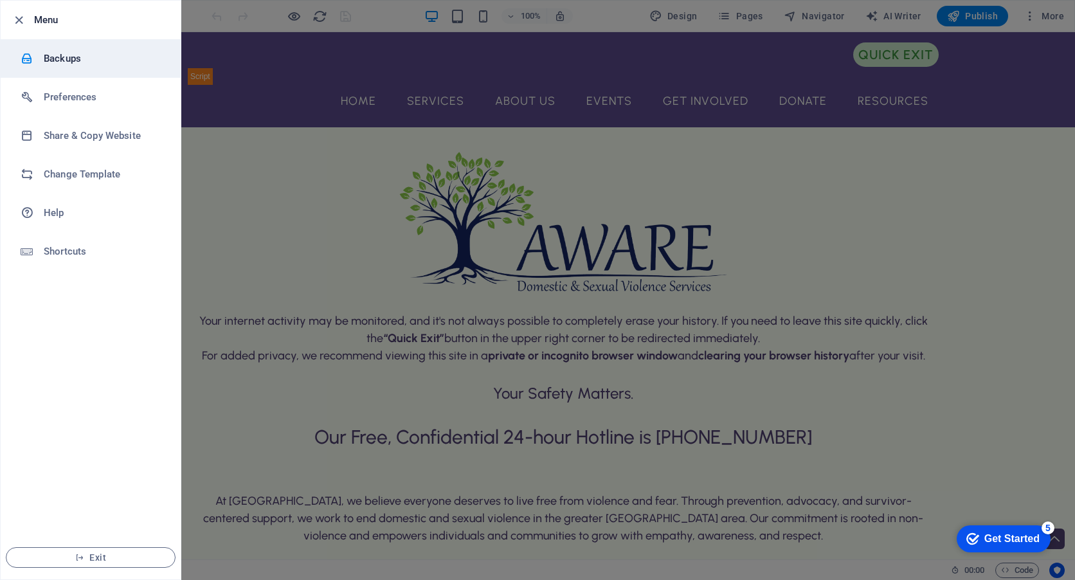
click at [63, 62] on h6 "Backups" at bounding box center [103, 58] width 119 height 15
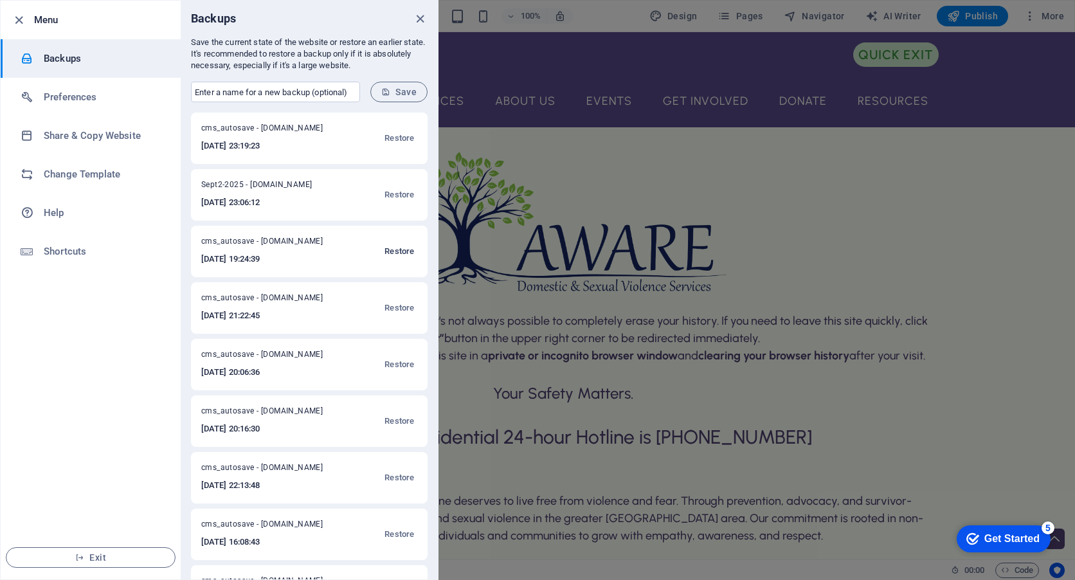
click at [399, 252] on span "Restore" at bounding box center [400, 251] width 30 height 15
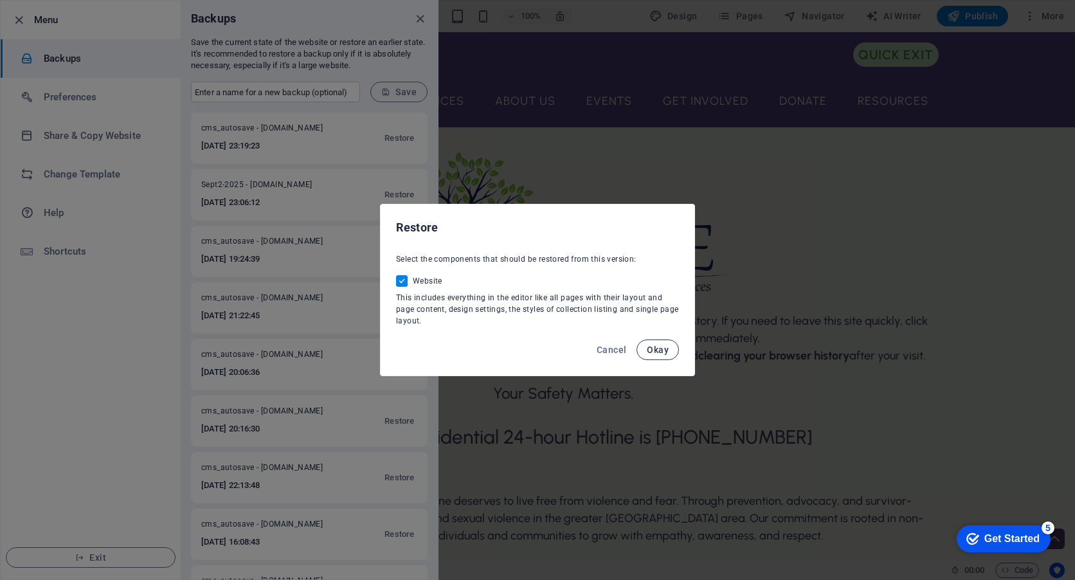
click at [652, 347] on span "Okay" at bounding box center [658, 350] width 22 height 10
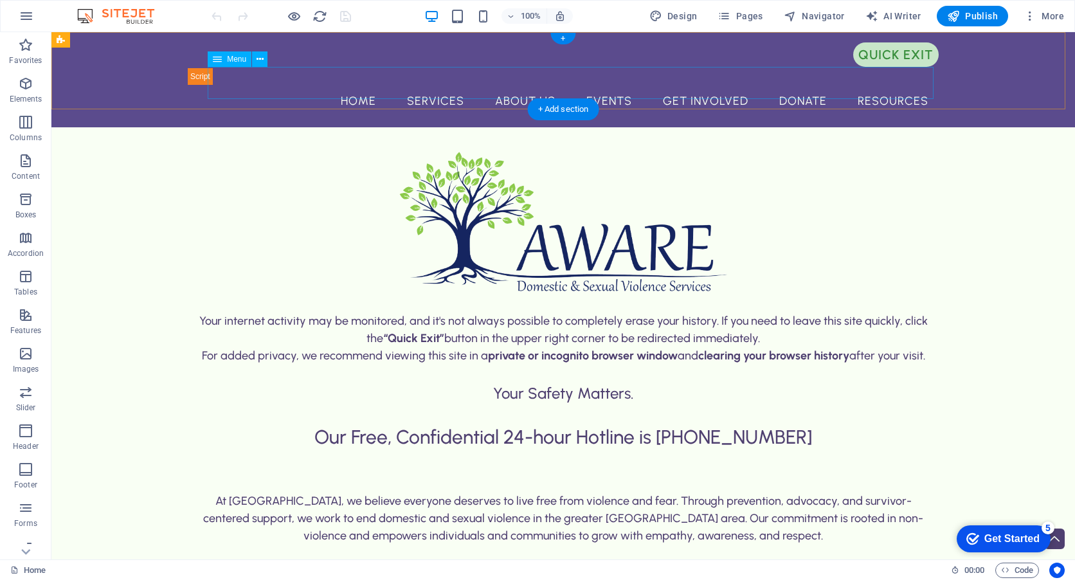
click at [351, 85] on nav "Home Services About Us Events Get Involved Donate Resources" at bounding box center [563, 101] width 751 height 32
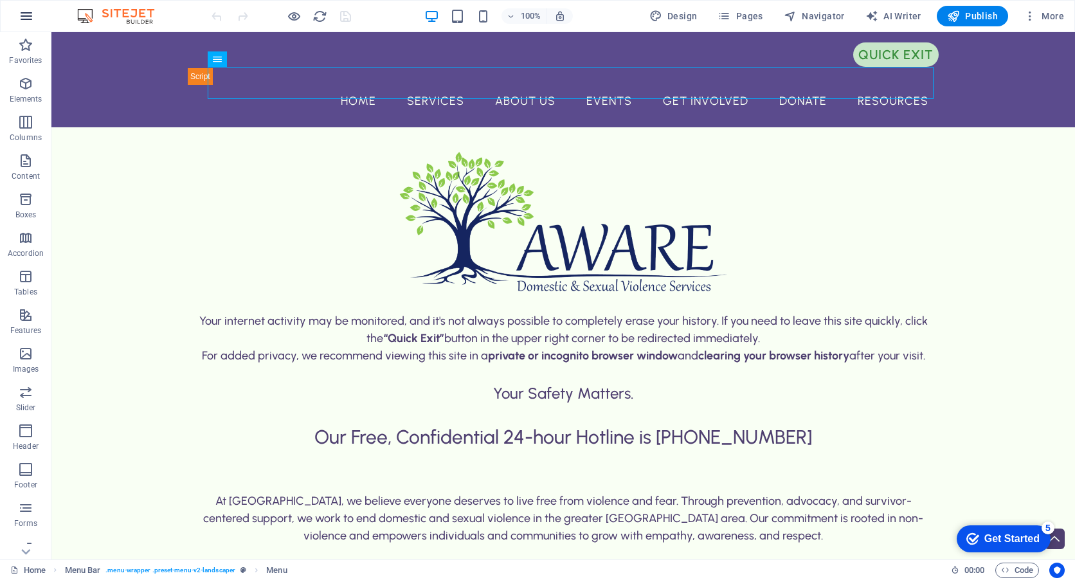
click at [21, 15] on icon "button" at bounding box center [26, 15] width 15 height 15
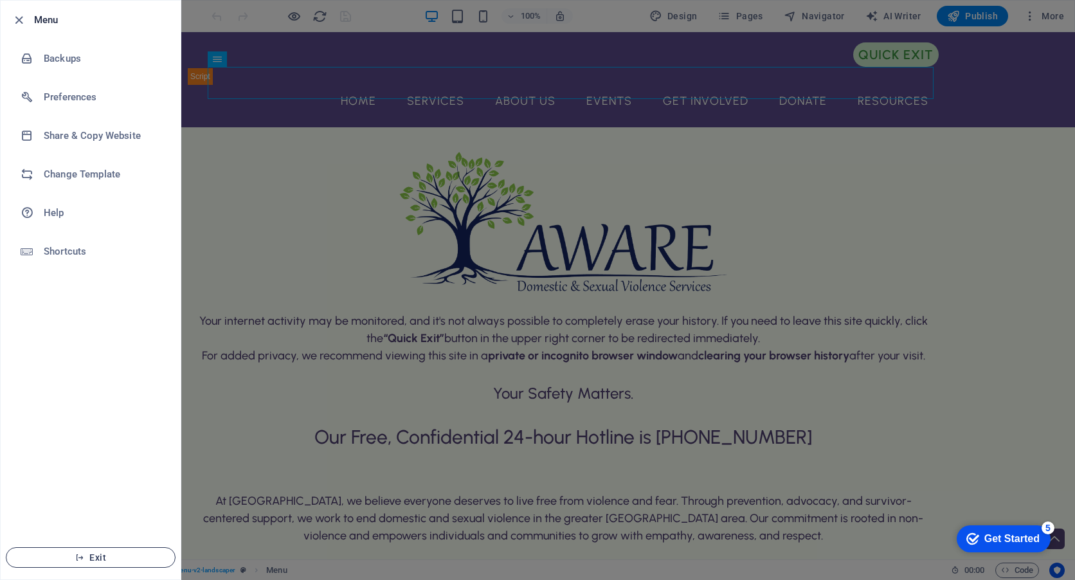
click at [91, 554] on span "Exit" at bounding box center [91, 557] width 148 height 10
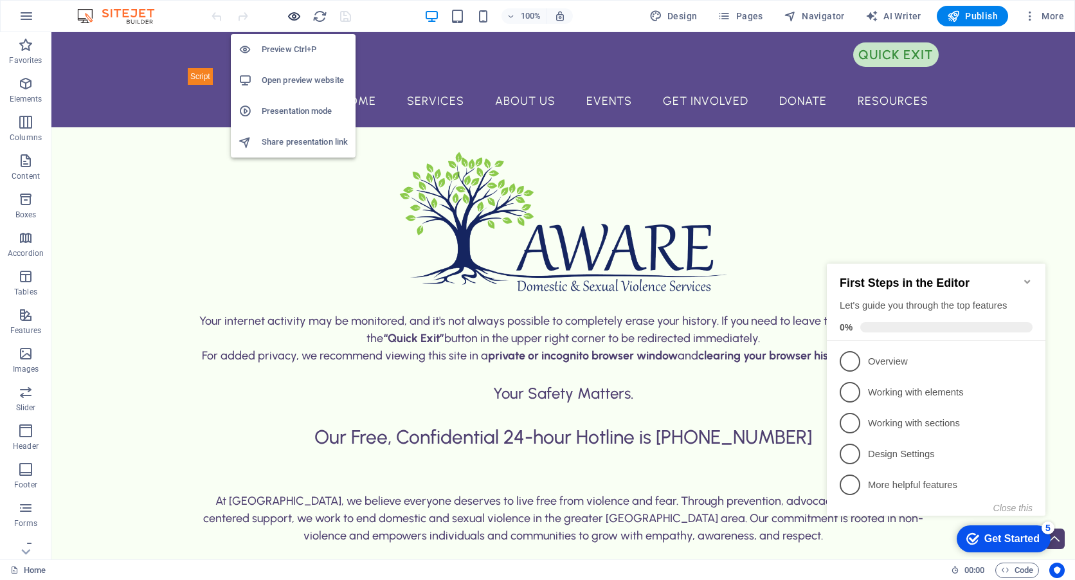
click at [295, 18] on icon "button" at bounding box center [294, 16] width 15 height 15
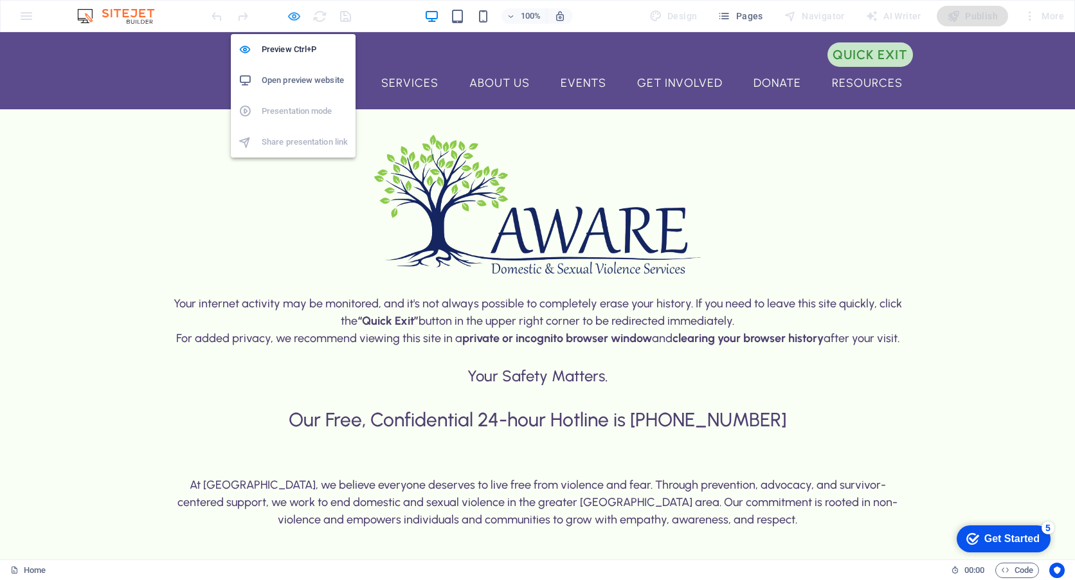
click at [289, 19] on icon "button" at bounding box center [294, 16] width 15 height 15
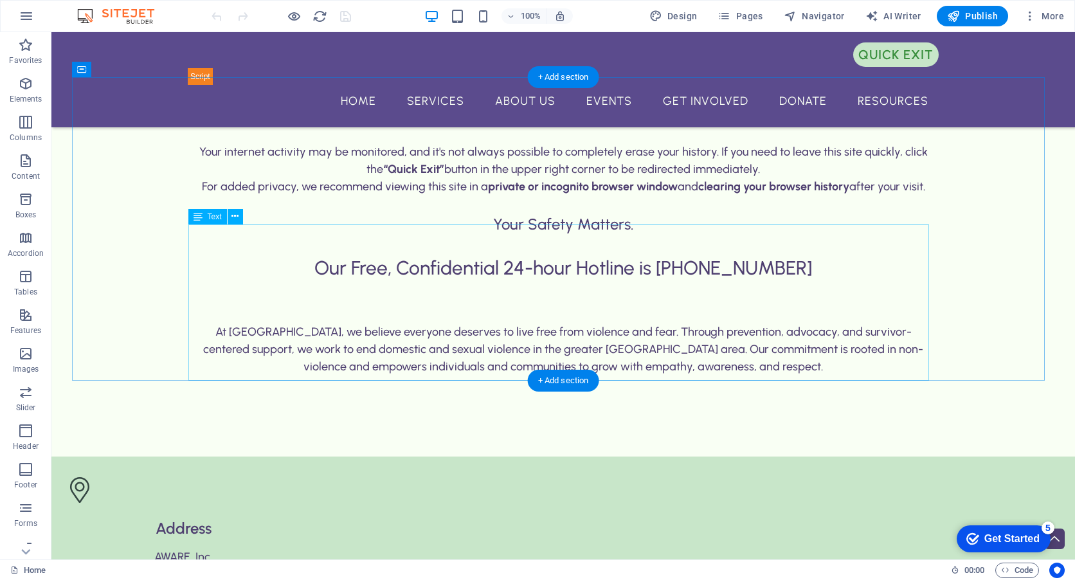
scroll to position [193, 0]
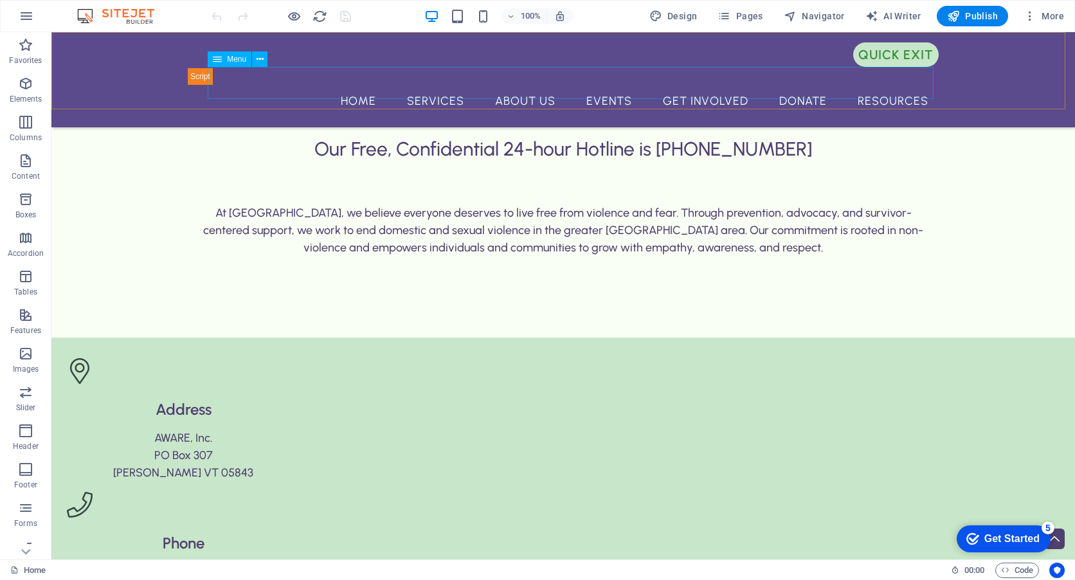
click at [536, 85] on nav "Home Services About Us Events Get Involved Donate Resources" at bounding box center [563, 101] width 751 height 32
click at [28, 19] on icon "button" at bounding box center [26, 15] width 15 height 15
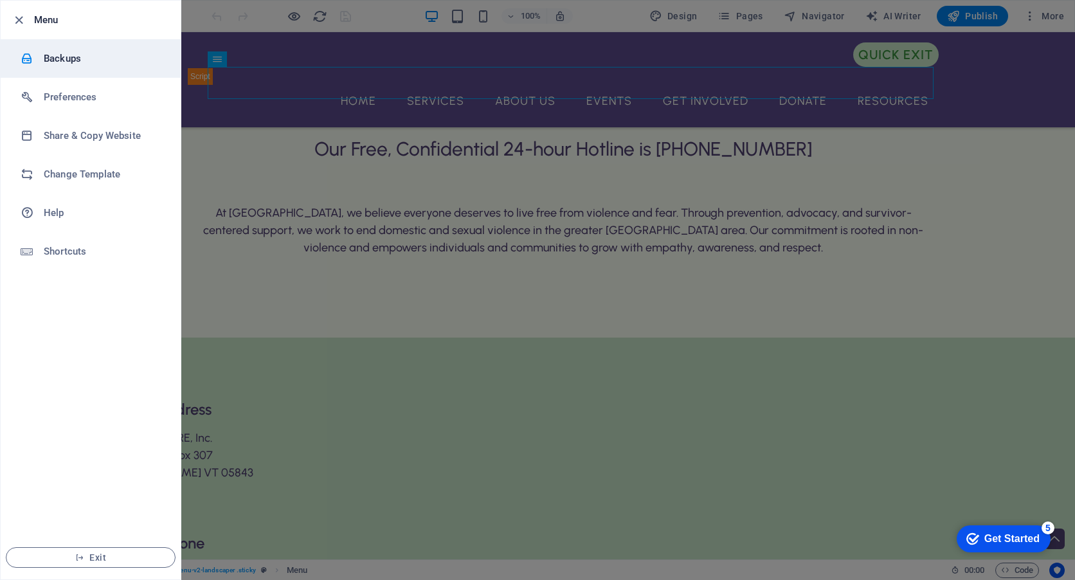
click at [71, 51] on h6 "Backups" at bounding box center [103, 58] width 119 height 15
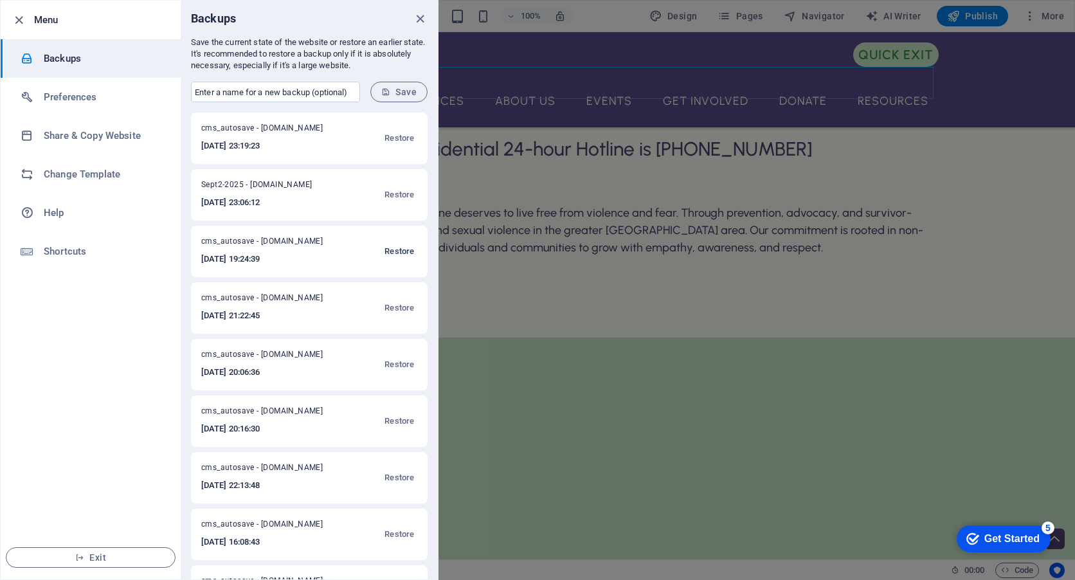
click at [401, 253] on span "Restore" at bounding box center [400, 251] width 30 height 15
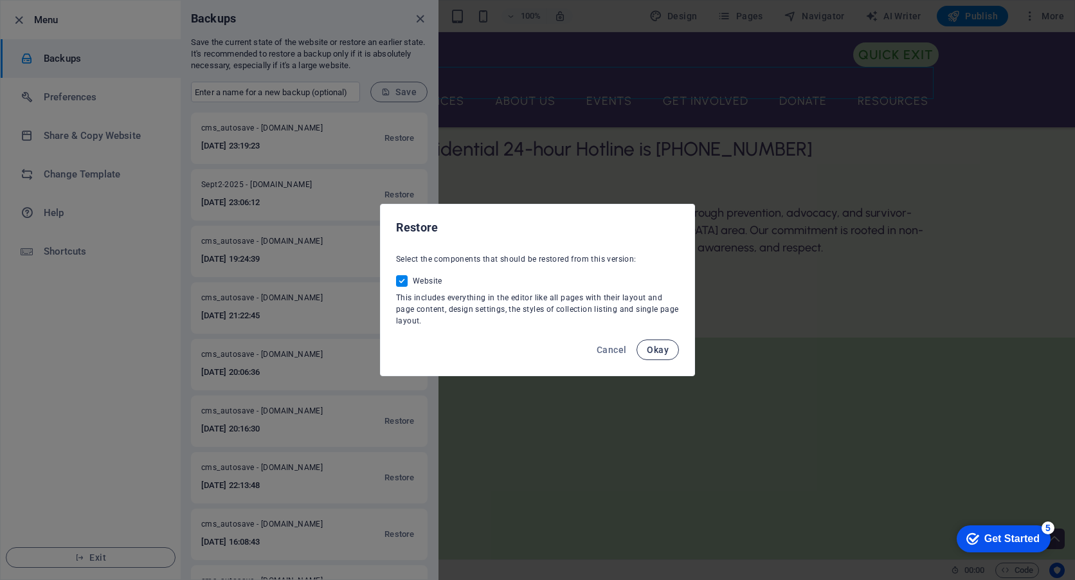
click at [663, 350] on span "Okay" at bounding box center [658, 350] width 22 height 10
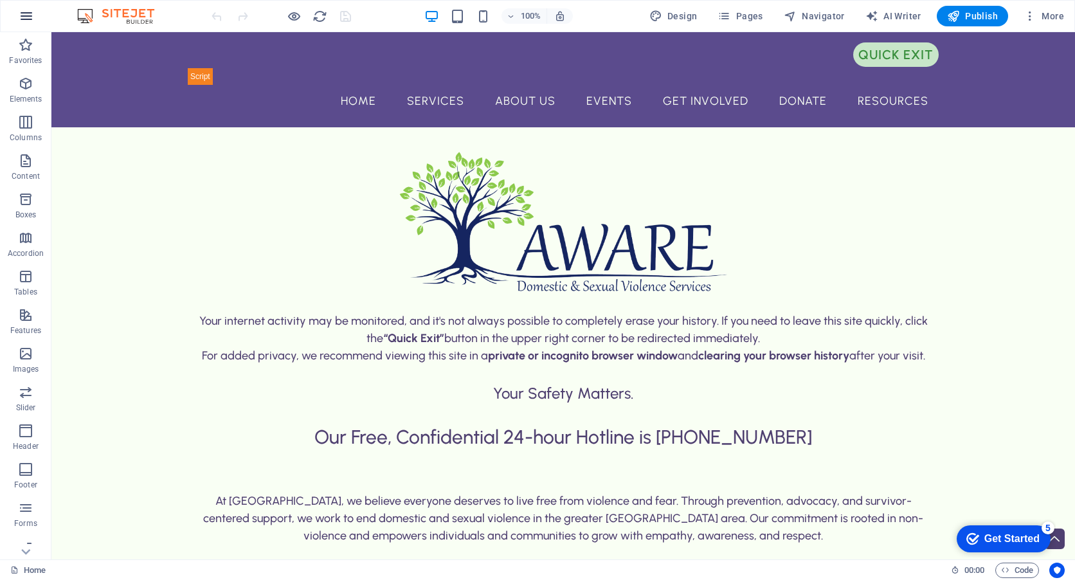
click at [28, 14] on icon "button" at bounding box center [26, 15] width 15 height 15
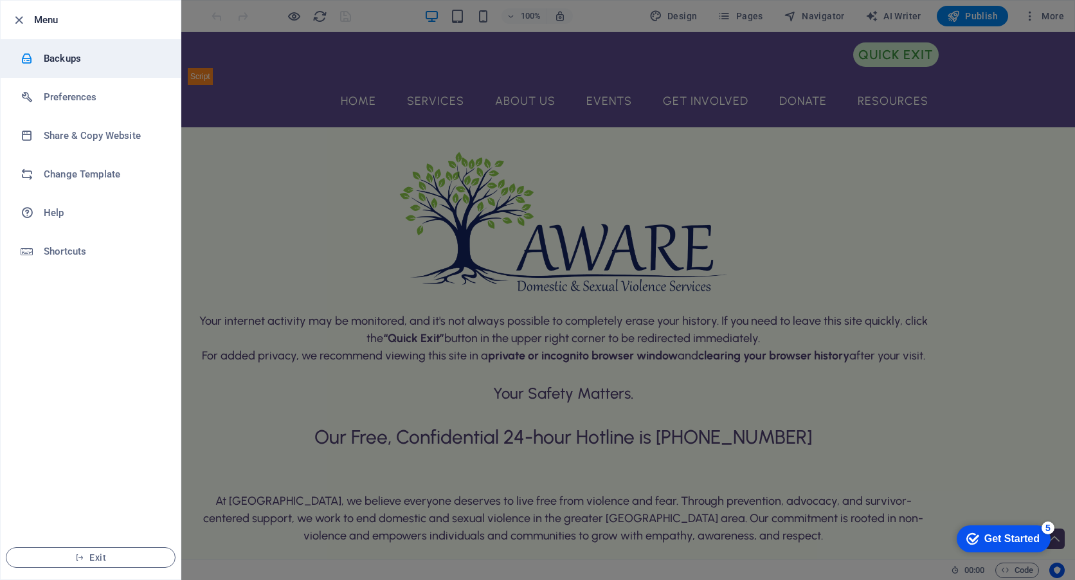
click at [54, 60] on h6 "Backups" at bounding box center [103, 58] width 119 height 15
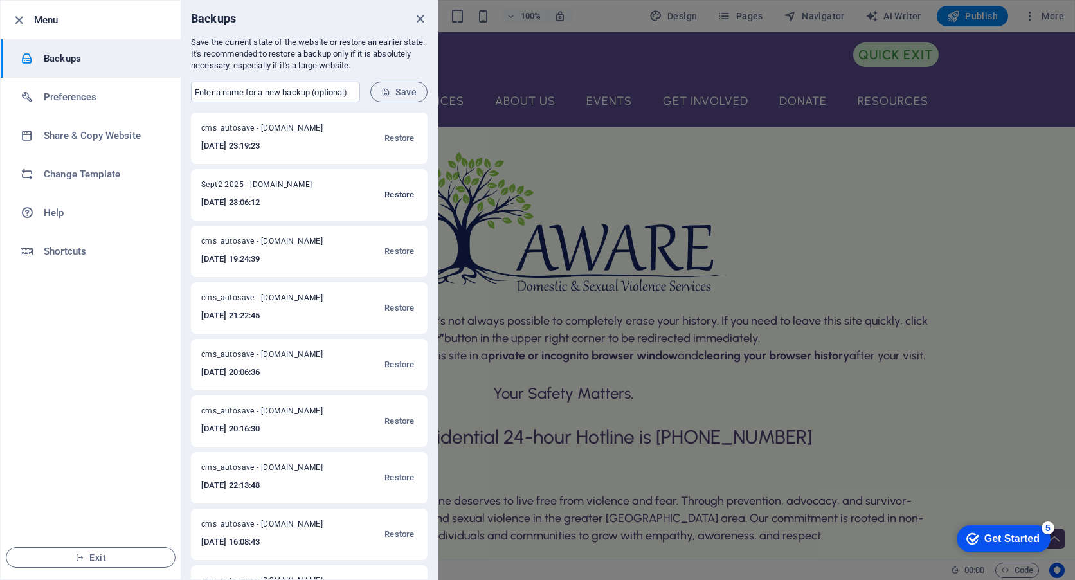
click at [394, 195] on span "Restore" at bounding box center [400, 194] width 30 height 15
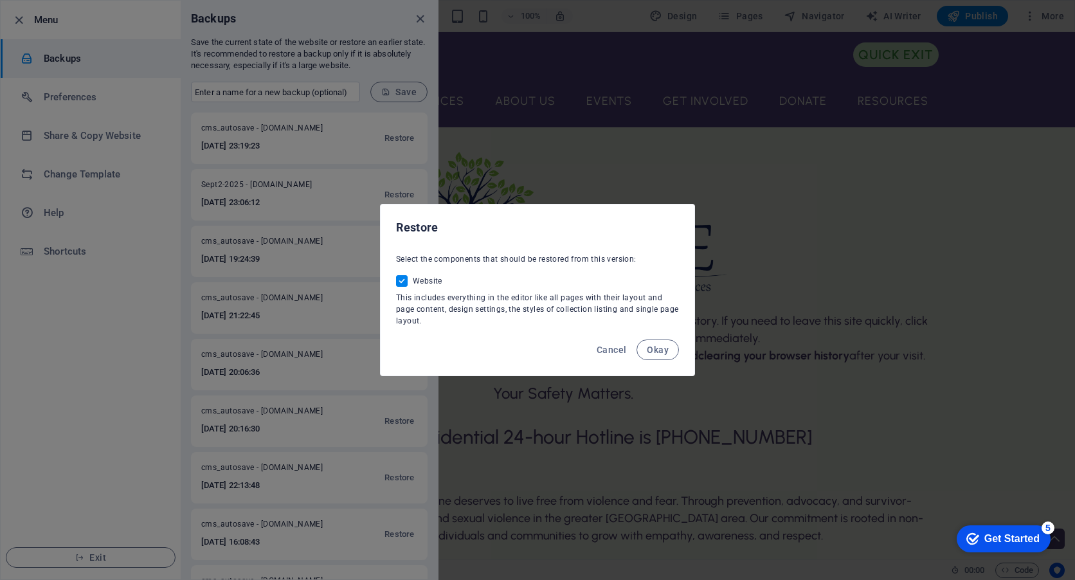
drag, startPoint x: 457, startPoint y: 258, endPoint x: 647, endPoint y: 271, distance: 190.8
click at [647, 271] on div "Select the components that should be restored from this version: Website This i…" at bounding box center [538, 290] width 314 height 84
click at [660, 343] on button "Okay" at bounding box center [658, 349] width 42 height 21
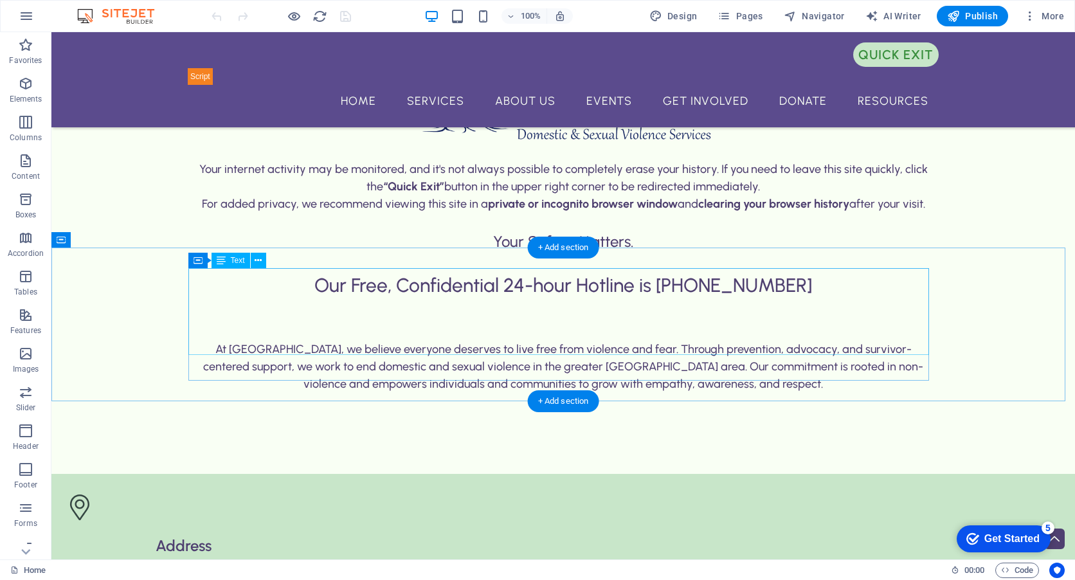
scroll to position [129, 0]
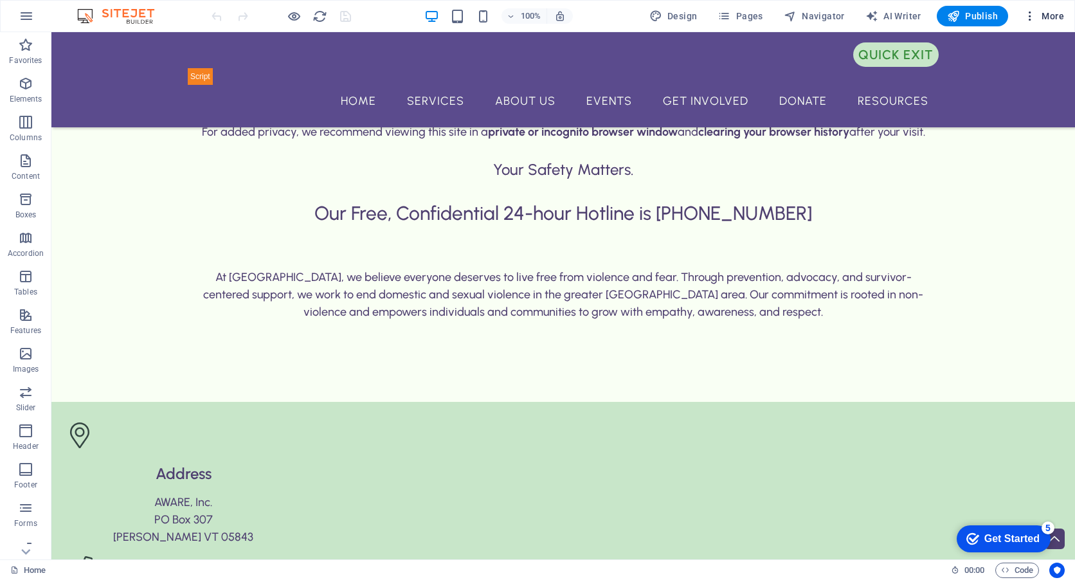
click at [1043, 13] on span "More" at bounding box center [1044, 16] width 41 height 13
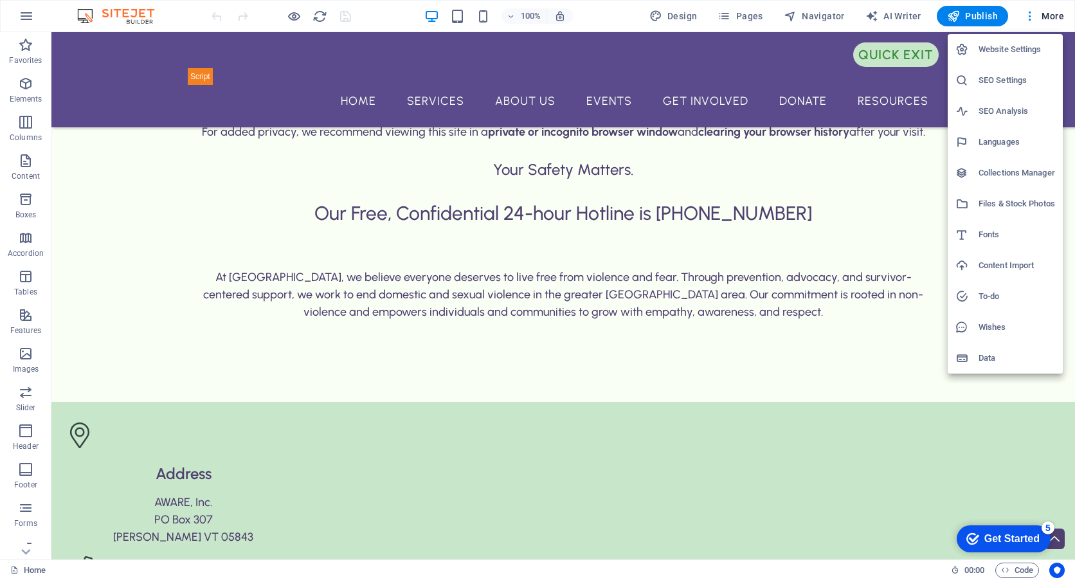
click at [884, 350] on div at bounding box center [537, 290] width 1075 height 580
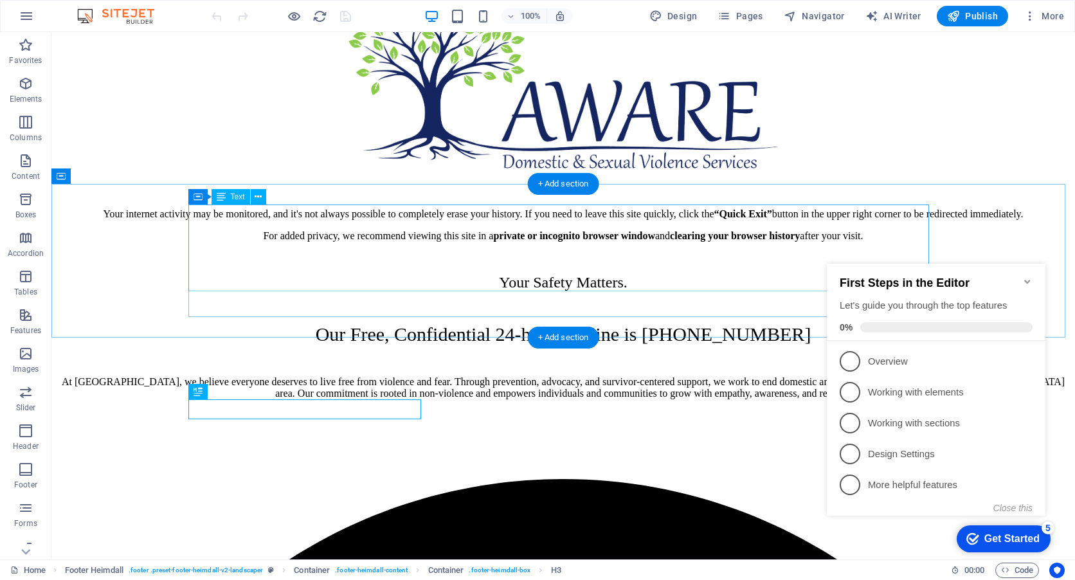
scroll to position [193, 0]
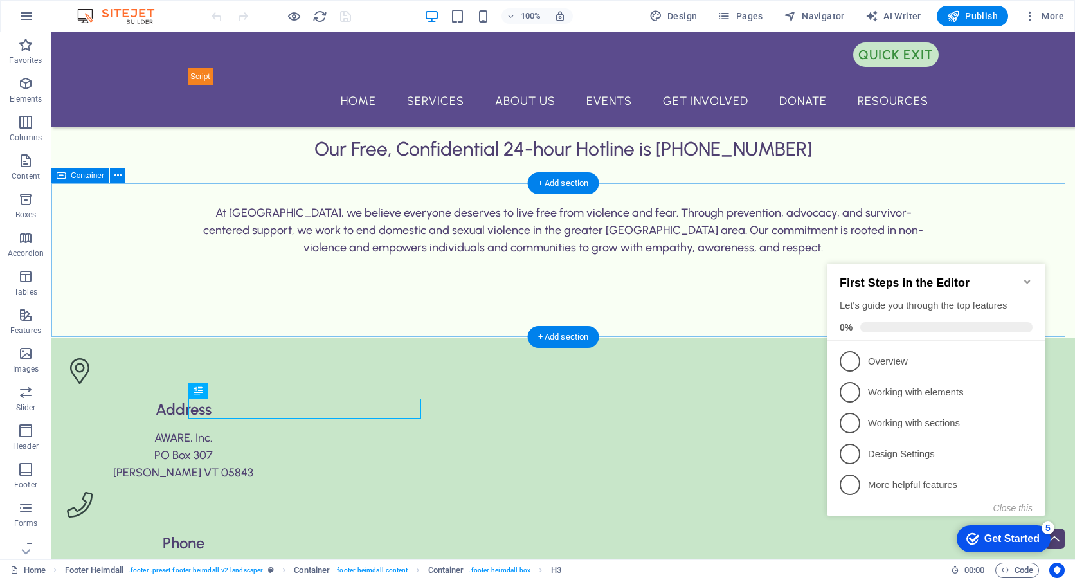
click at [1011, 205] on div "At [GEOGRAPHIC_DATA], we believe everyone deserves to live free from violence a…" at bounding box center [563, 261] width 1024 height 154
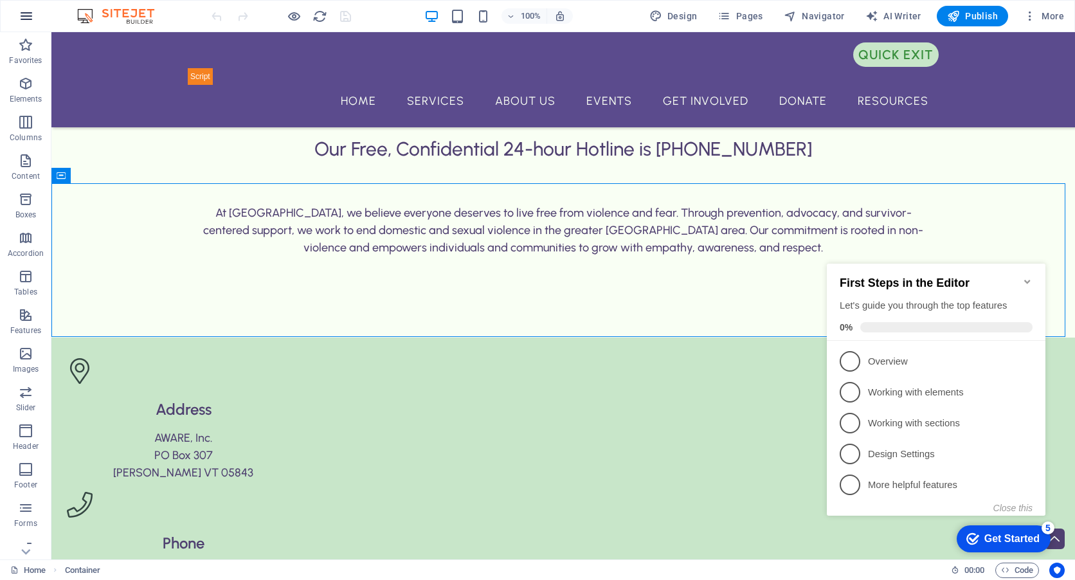
click at [26, 16] on icon "button" at bounding box center [26, 15] width 15 height 15
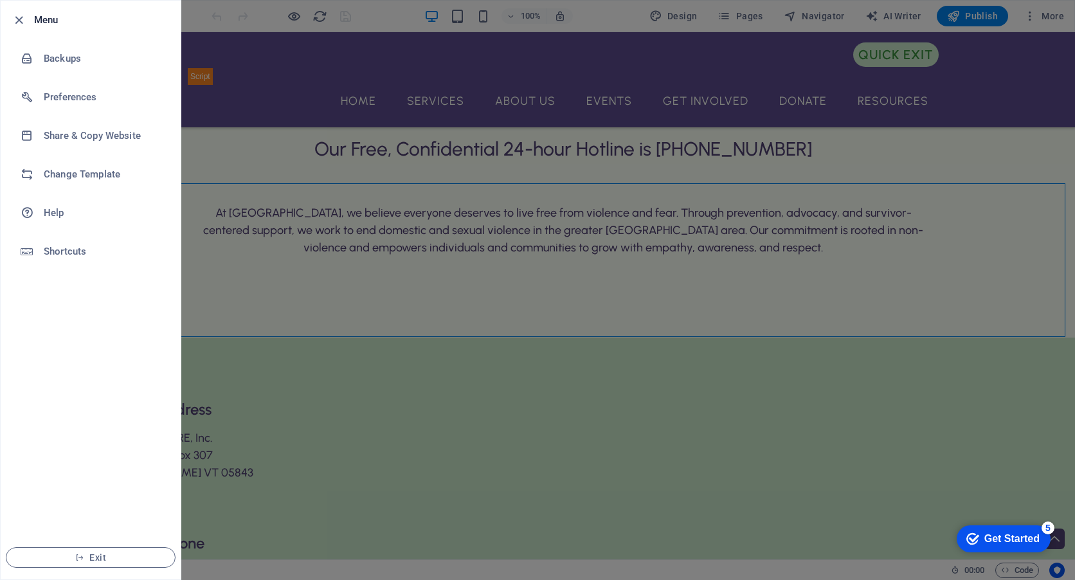
click at [336, 311] on div at bounding box center [537, 290] width 1075 height 580
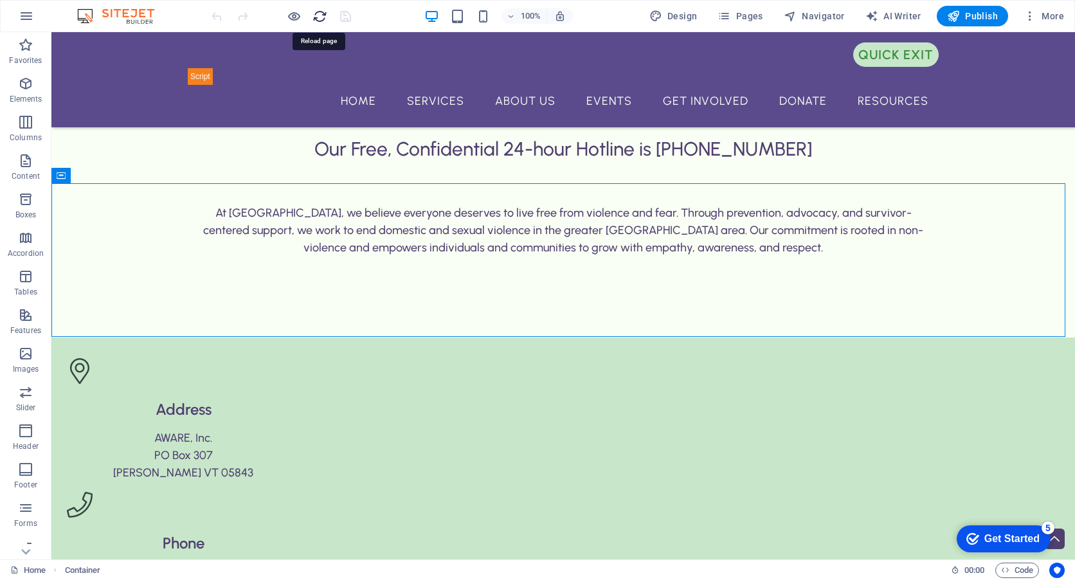
click at [318, 15] on icon "reload" at bounding box center [319, 16] width 15 height 15
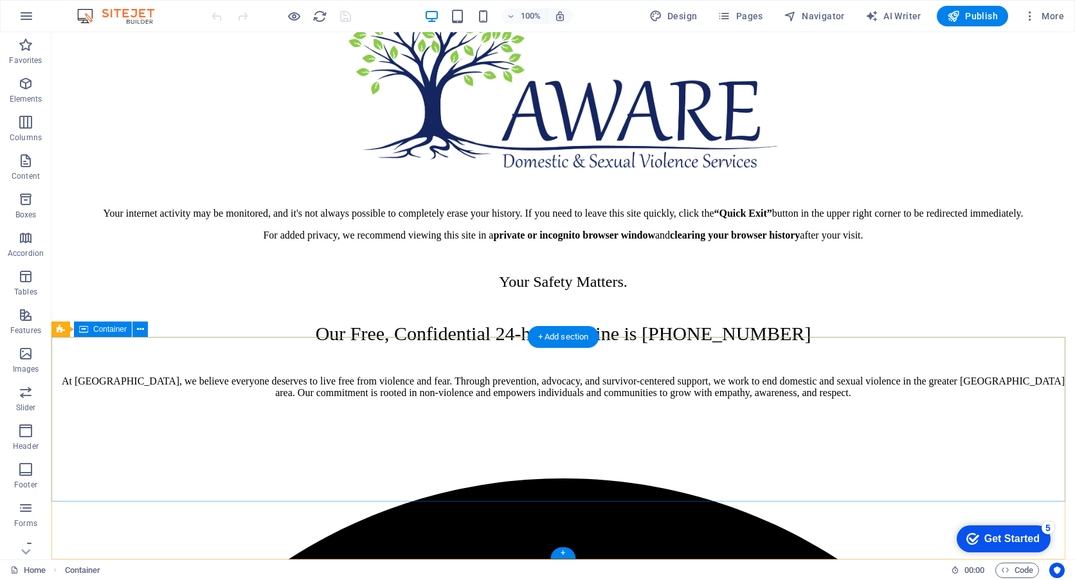
scroll to position [0, 0]
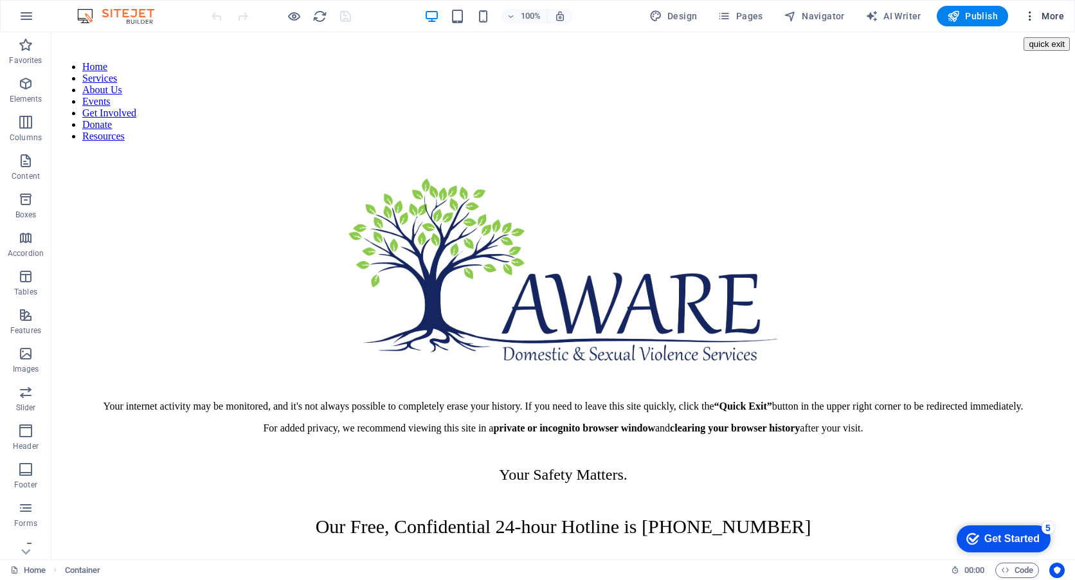
click at [1042, 16] on span "More" at bounding box center [1044, 16] width 41 height 13
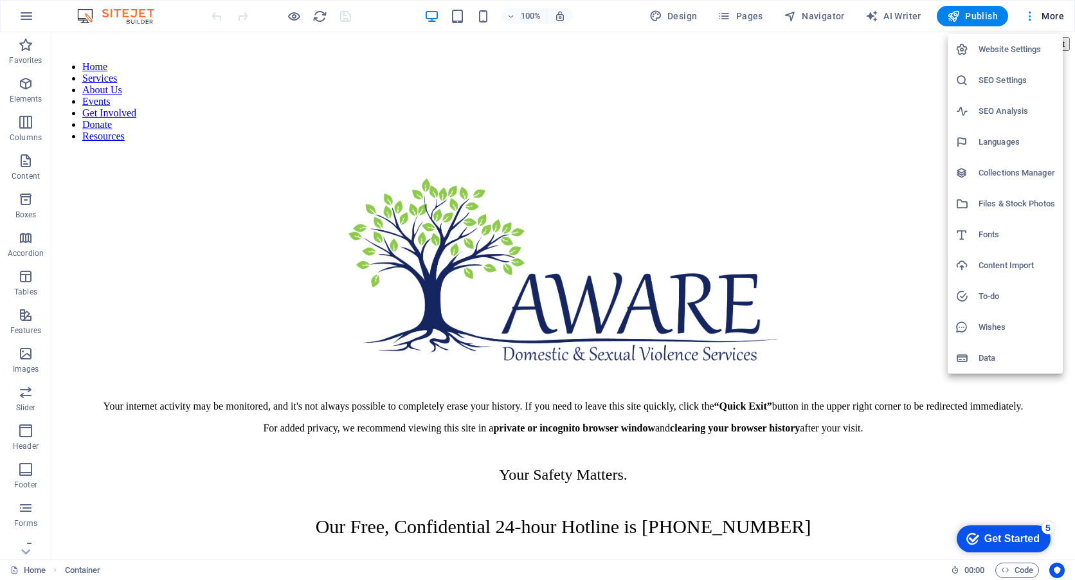
click at [987, 367] on li "Data" at bounding box center [1005, 358] width 115 height 31
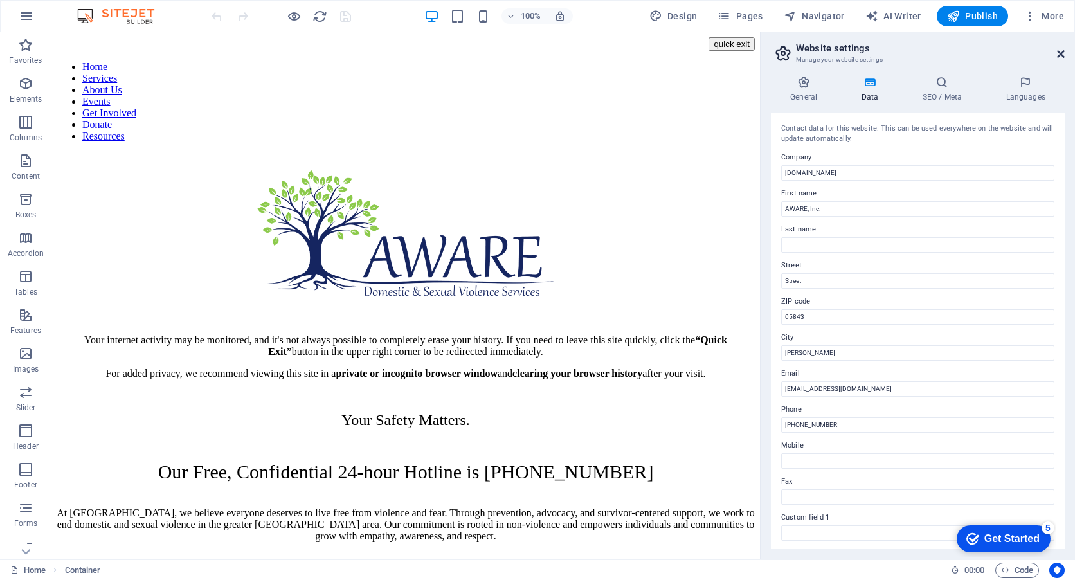
click at [1062, 54] on icon at bounding box center [1061, 54] width 8 height 10
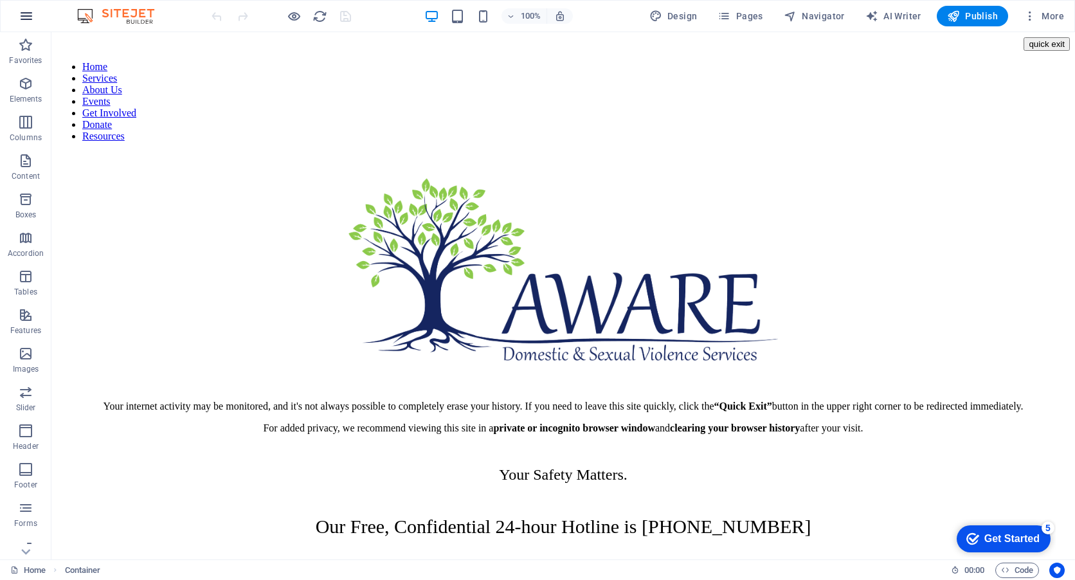
click at [19, 17] on button "button" at bounding box center [26, 16] width 31 height 31
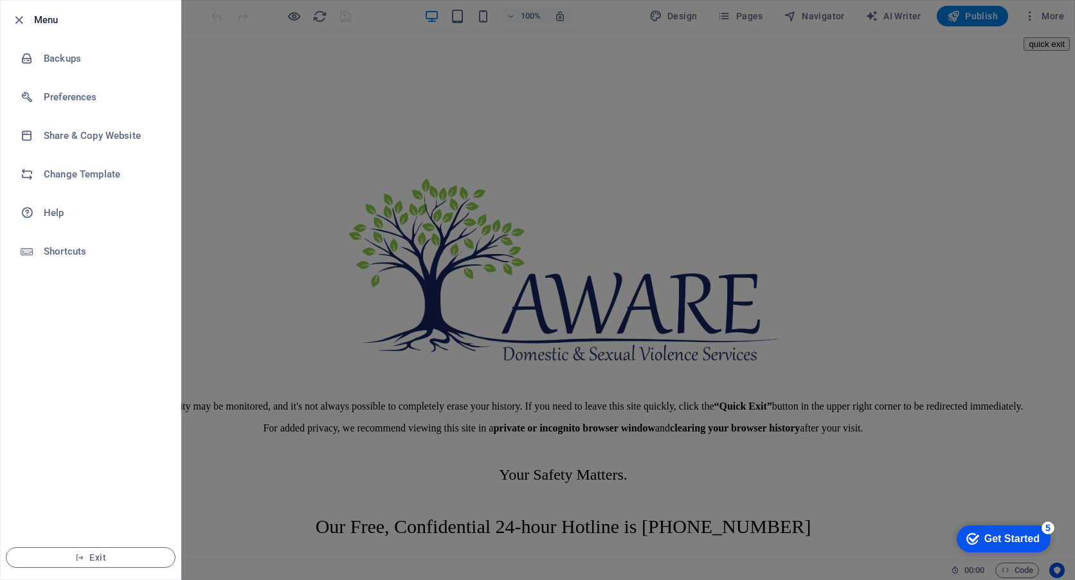
click at [34, 19] on h6 "Menu" at bounding box center [102, 19] width 136 height 15
click at [15, 19] on icon "button" at bounding box center [19, 20] width 15 height 15
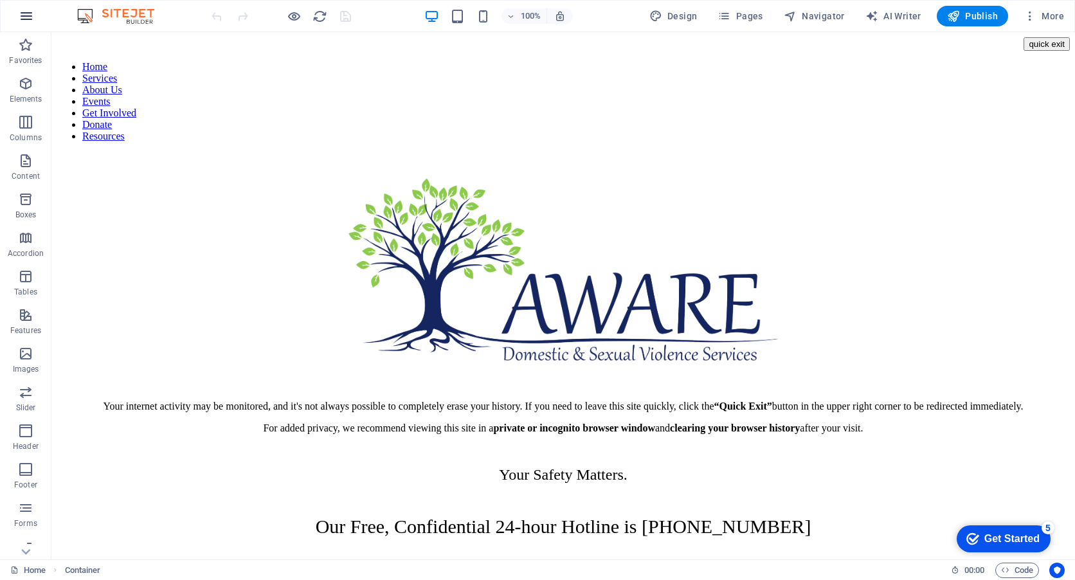
click at [35, 12] on button "button" at bounding box center [26, 16] width 31 height 31
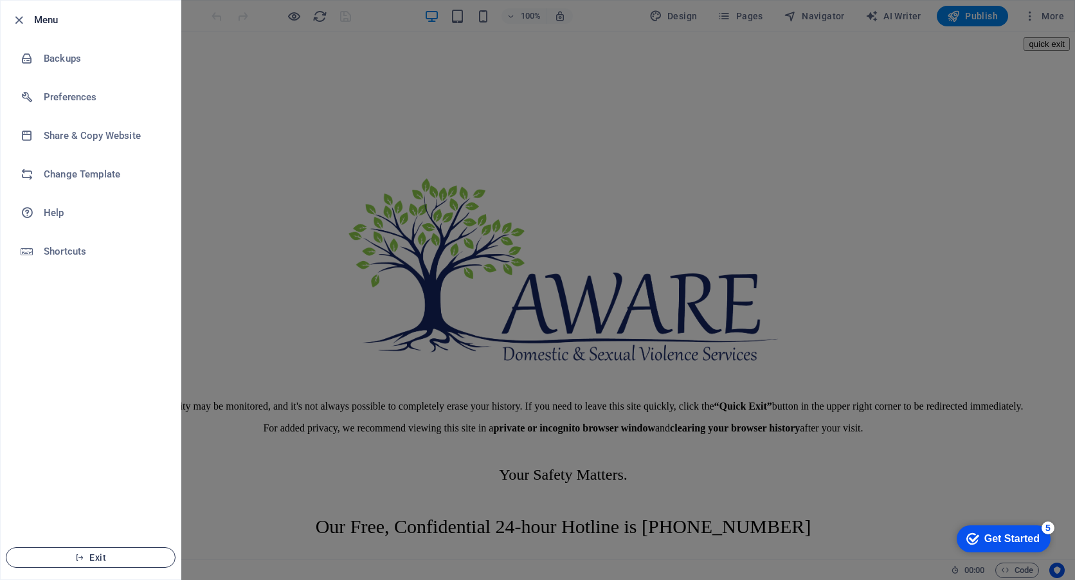
click at [89, 550] on button "Exit" at bounding box center [91, 557] width 170 height 21
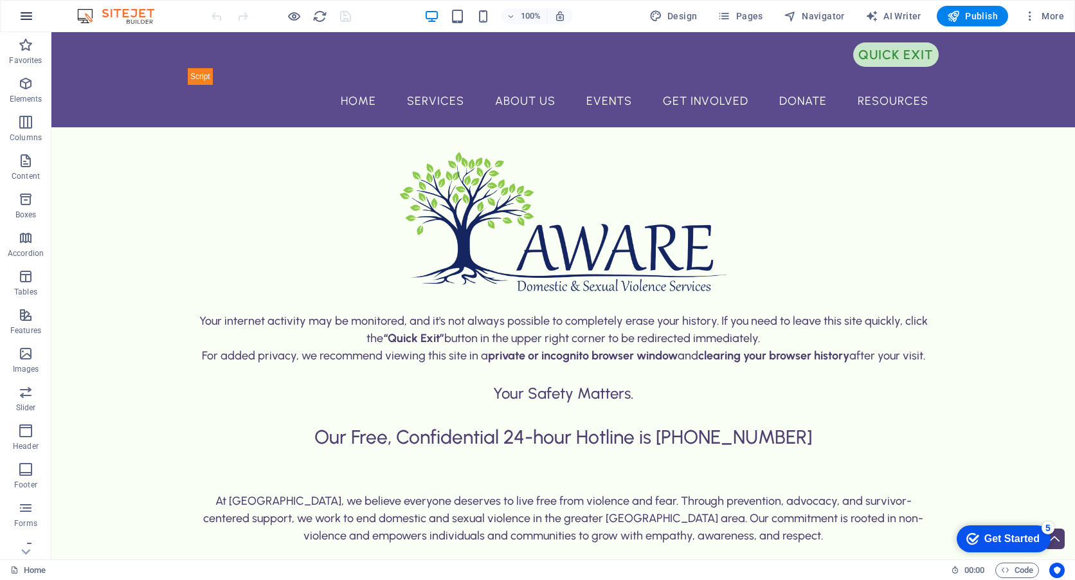
click at [35, 21] on button "button" at bounding box center [26, 16] width 31 height 31
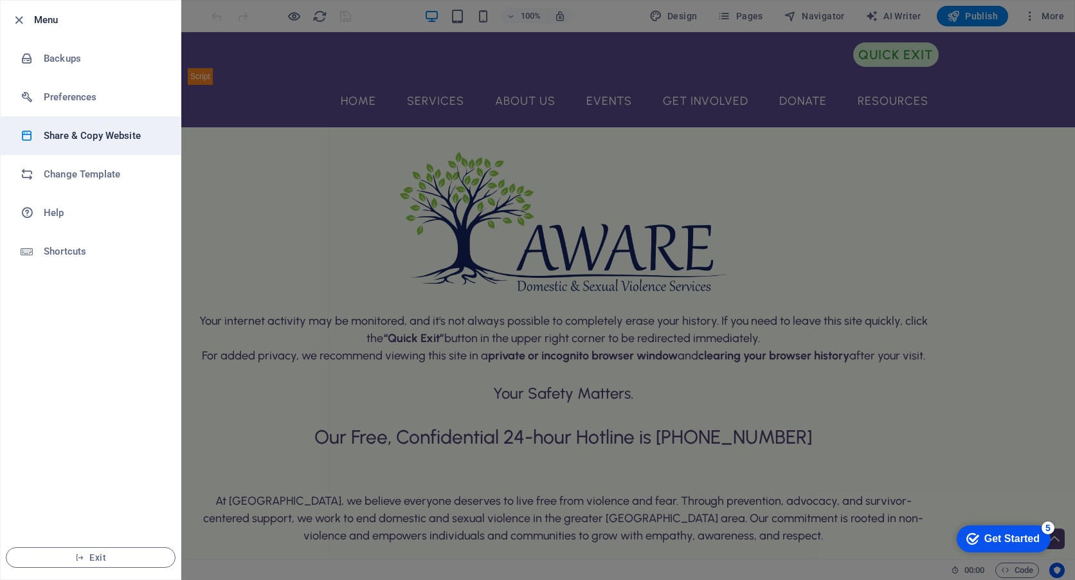
click at [86, 124] on li "Share & Copy Website" at bounding box center [91, 135] width 180 height 39
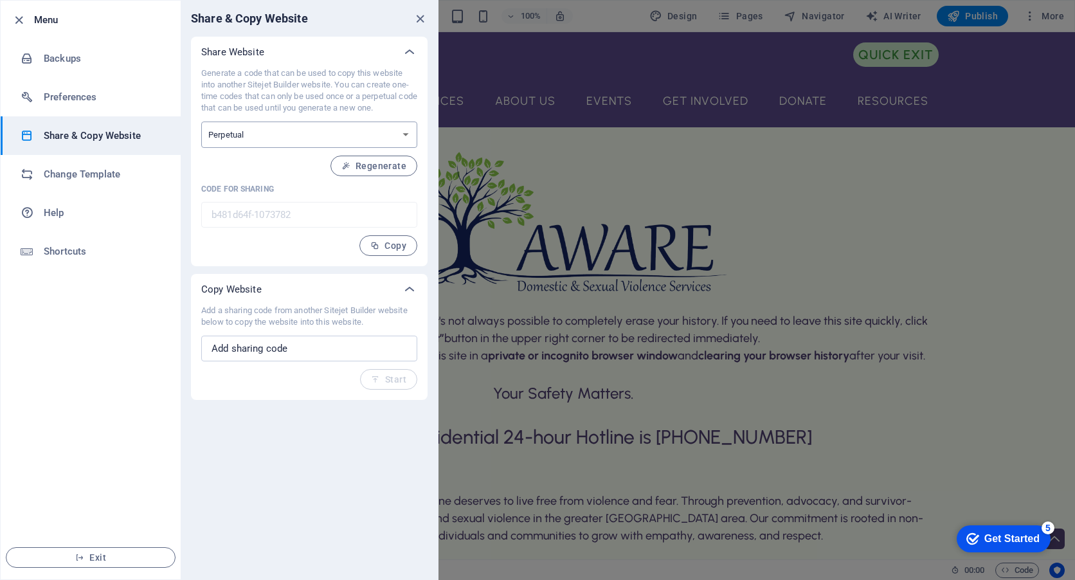
click at [299, 136] on select "One-time Perpetual" at bounding box center [309, 135] width 216 height 26
click at [314, 136] on select "One-time Perpetual" at bounding box center [309, 135] width 216 height 26
click at [235, 356] on input "text" at bounding box center [309, 349] width 216 height 26
click at [240, 251] on div "Generate a code that can be used to copy this website into another Sitejet Buil…" at bounding box center [309, 162] width 216 height 188
drag, startPoint x: 208, startPoint y: 75, endPoint x: 267, endPoint y: 88, distance: 60.0
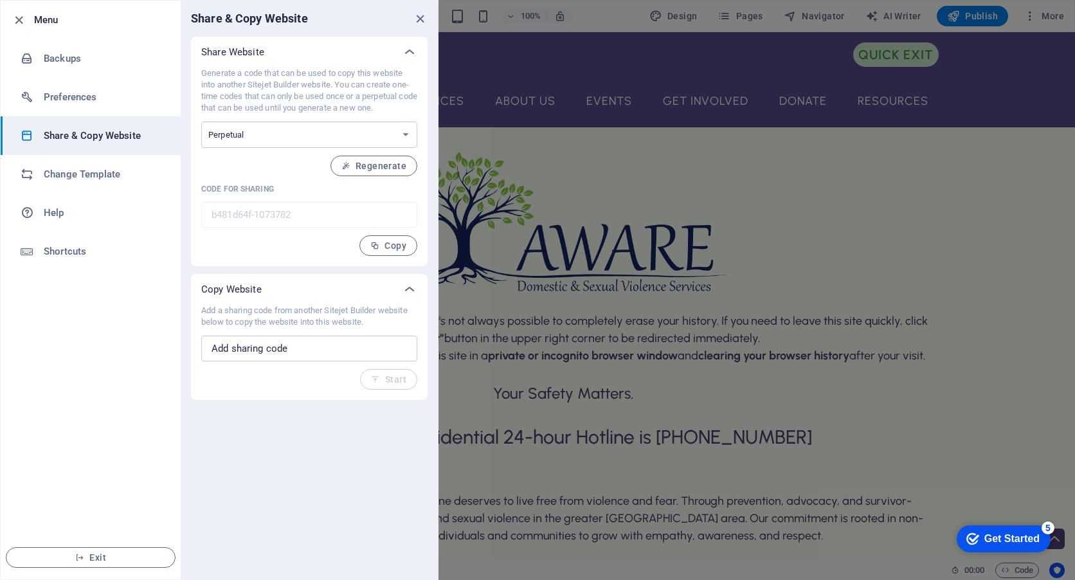
click at [267, 88] on p "Generate a code that can be used to copy this website into another Sitejet Buil…" at bounding box center [309, 91] width 216 height 46
drag, startPoint x: 267, startPoint y: 88, endPoint x: 199, endPoint y: 87, distance: 67.5
click at [199, 87] on div "Generate a code that can be used to copy this website into another Sitejet Buil…" at bounding box center [309, 167] width 237 height 199
click at [244, 134] on select "One-time Perpetual" at bounding box center [309, 135] width 216 height 26
select select "onetime"
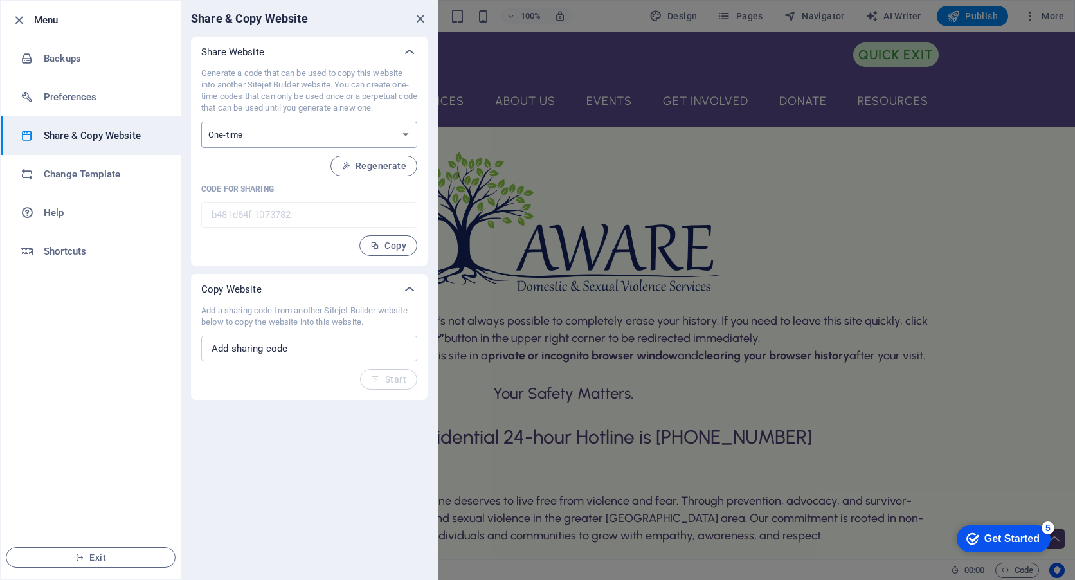
click at [201, 122] on select "One-time Perpetual" at bounding box center [309, 135] width 216 height 26
click at [285, 84] on p "Generate a code that can be used to copy this website into another Sitejet Buil…" at bounding box center [309, 91] width 216 height 46
click at [269, 480] on div "Share & Copy Website Share Website Generate a code that can be used to copy thi…" at bounding box center [309, 290] width 257 height 579
click at [75, 61] on h6 "Backups" at bounding box center [103, 58] width 119 height 15
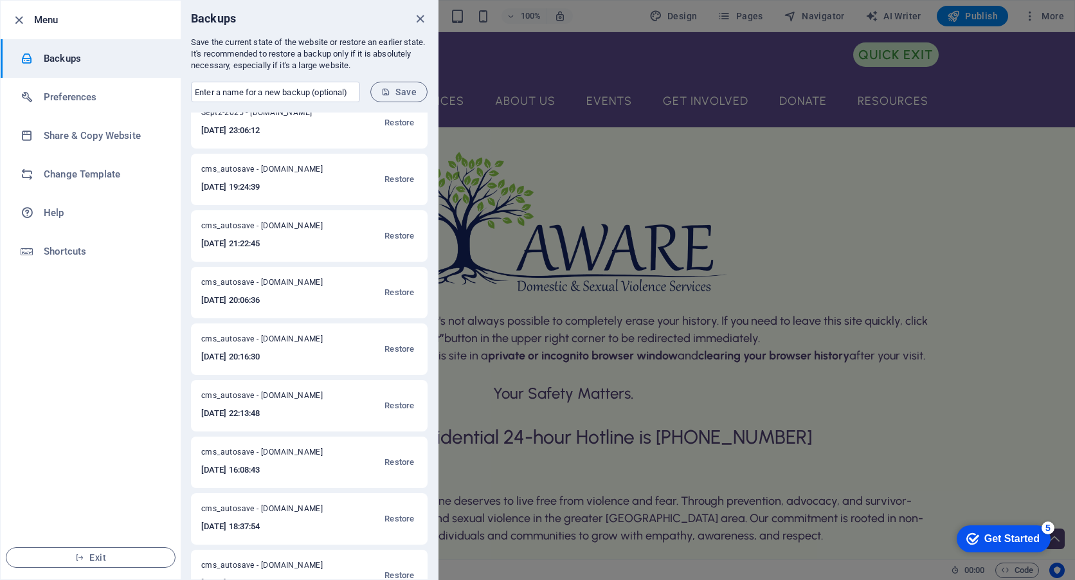
scroll to position [64, 0]
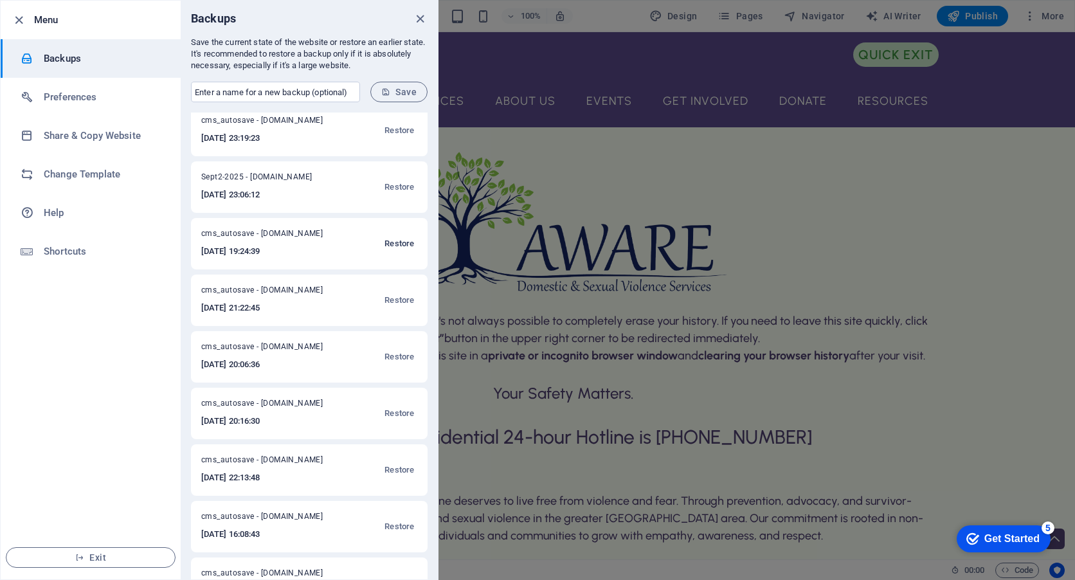
click at [392, 244] on span "Restore" at bounding box center [400, 243] width 30 height 15
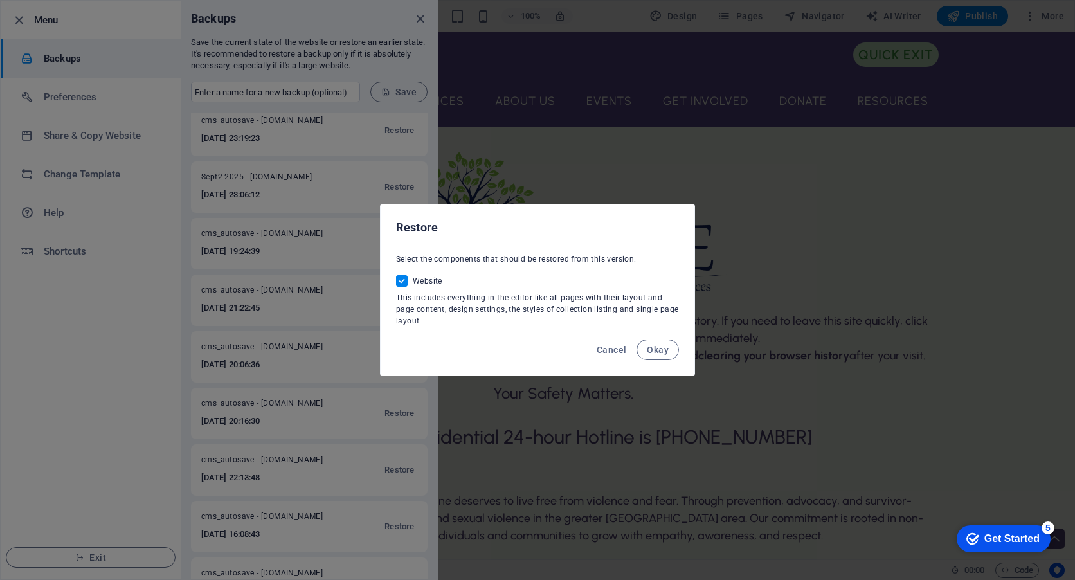
click at [401, 284] on input "Website" at bounding box center [404, 281] width 17 height 12
click at [401, 284] on span at bounding box center [402, 281] width 12 height 12
click at [401, 284] on input "Website" at bounding box center [404, 281] width 17 height 12
checkbox input "true"
click at [669, 354] on button "Okay" at bounding box center [658, 349] width 42 height 21
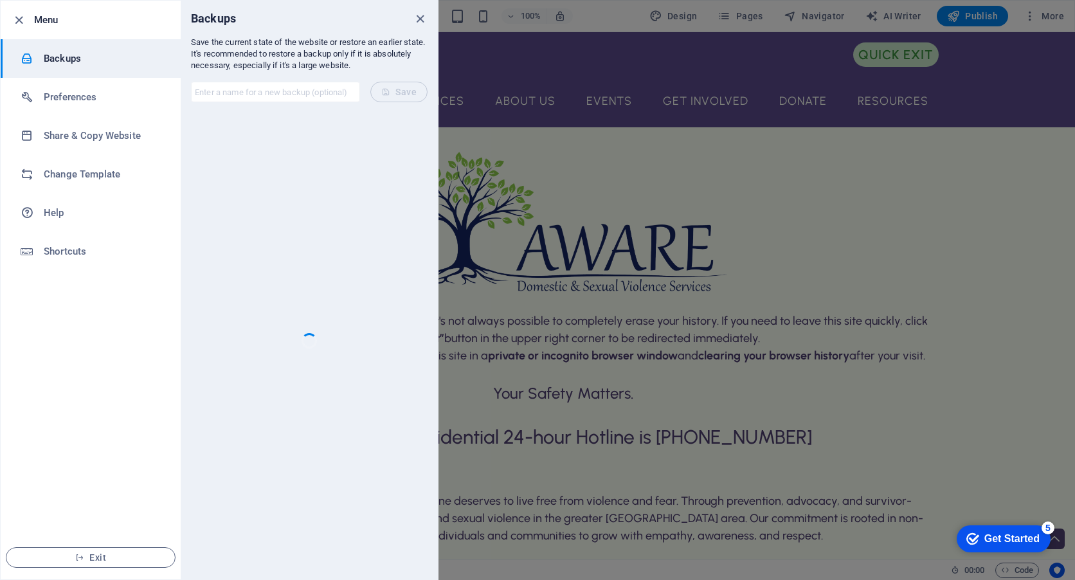
scroll to position [0, 0]
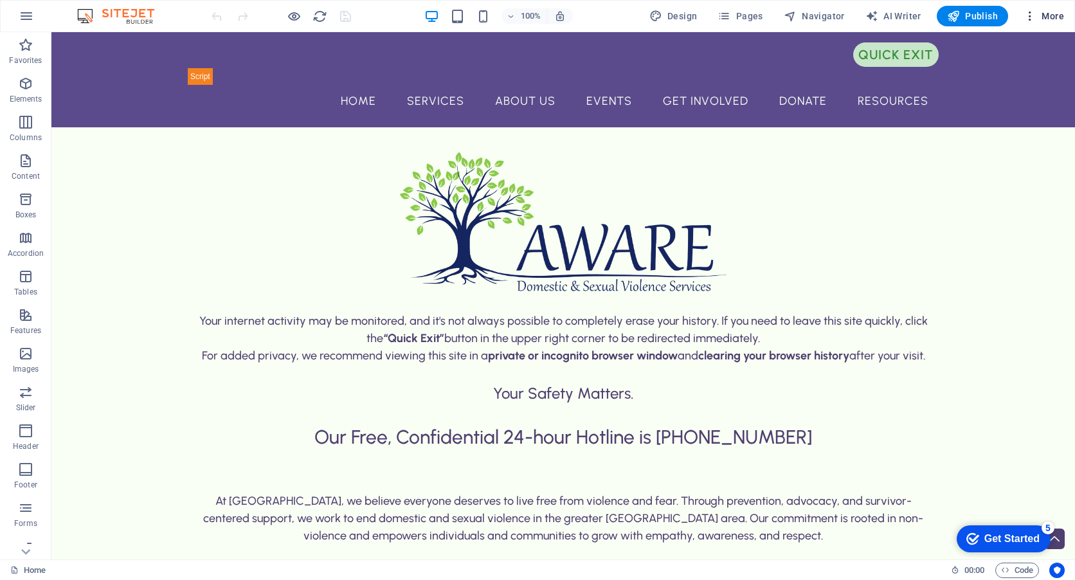
click at [1045, 17] on span "More" at bounding box center [1044, 16] width 41 height 13
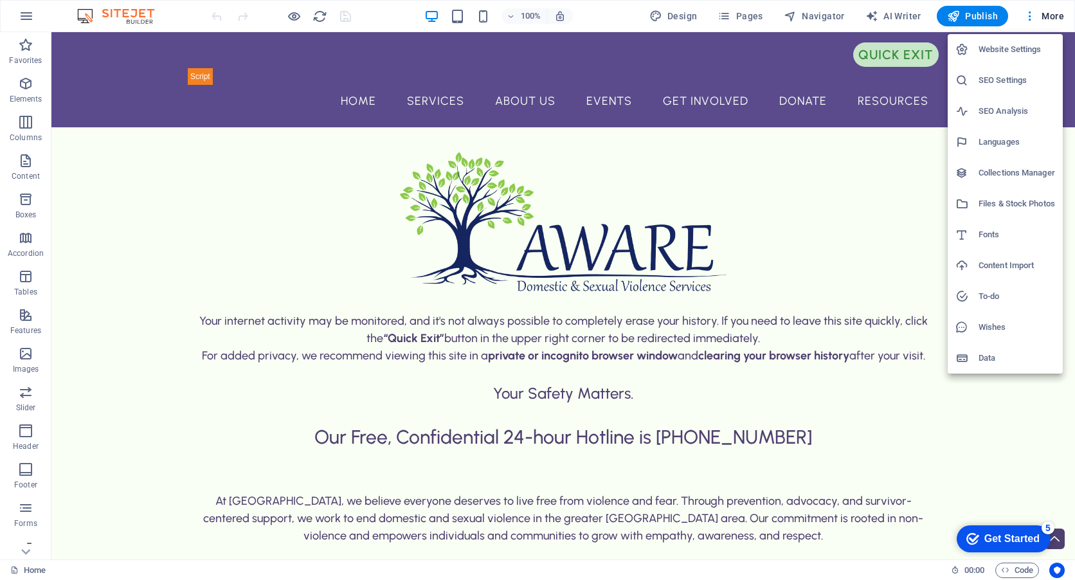
click at [1027, 397] on div at bounding box center [537, 290] width 1075 height 580
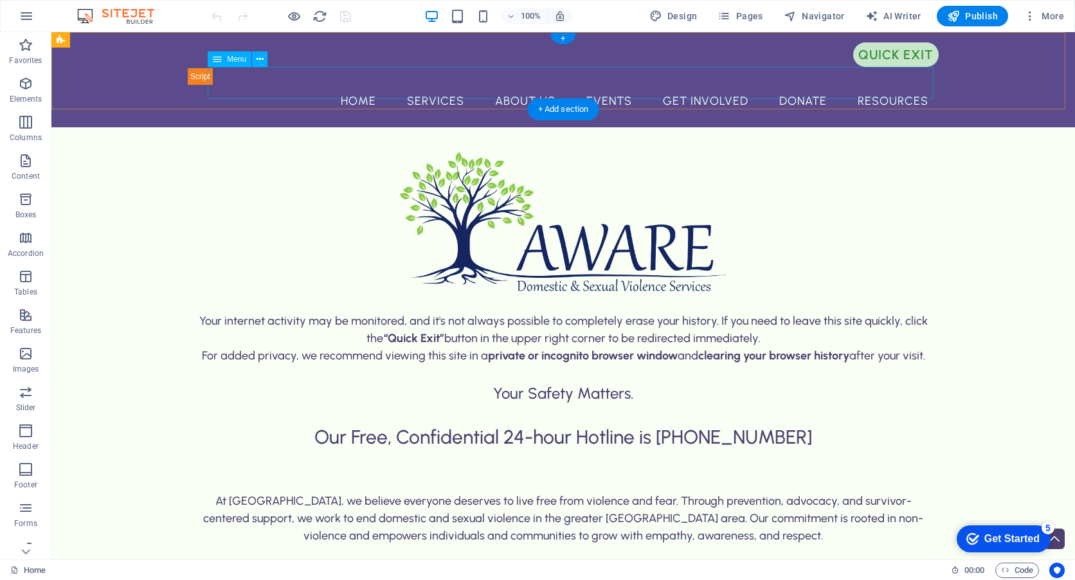
click at [422, 86] on nav "Home Services About Us Events Get Involved Donate Resources" at bounding box center [563, 101] width 751 height 32
click at [422, 85] on nav "Home Services About Us Events Get Involved Donate Resources" at bounding box center [563, 101] width 751 height 32
click at [424, 85] on nav "Home Services About Us Events Get Involved Donate Resources" at bounding box center [563, 101] width 751 height 32
